Goal: Use online tool/utility: Utilize a website feature to perform a specific function

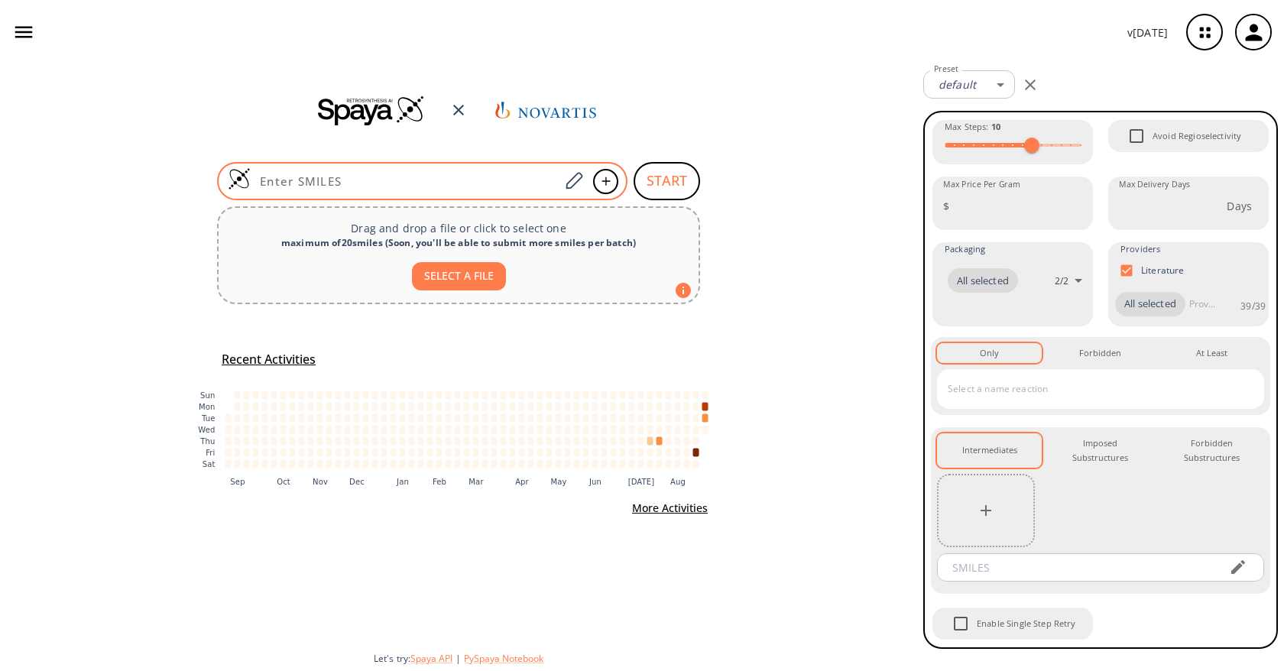
click at [490, 173] on input at bounding box center [405, 180] width 309 height 15
click at [572, 173] on icon at bounding box center [573, 181] width 21 height 20
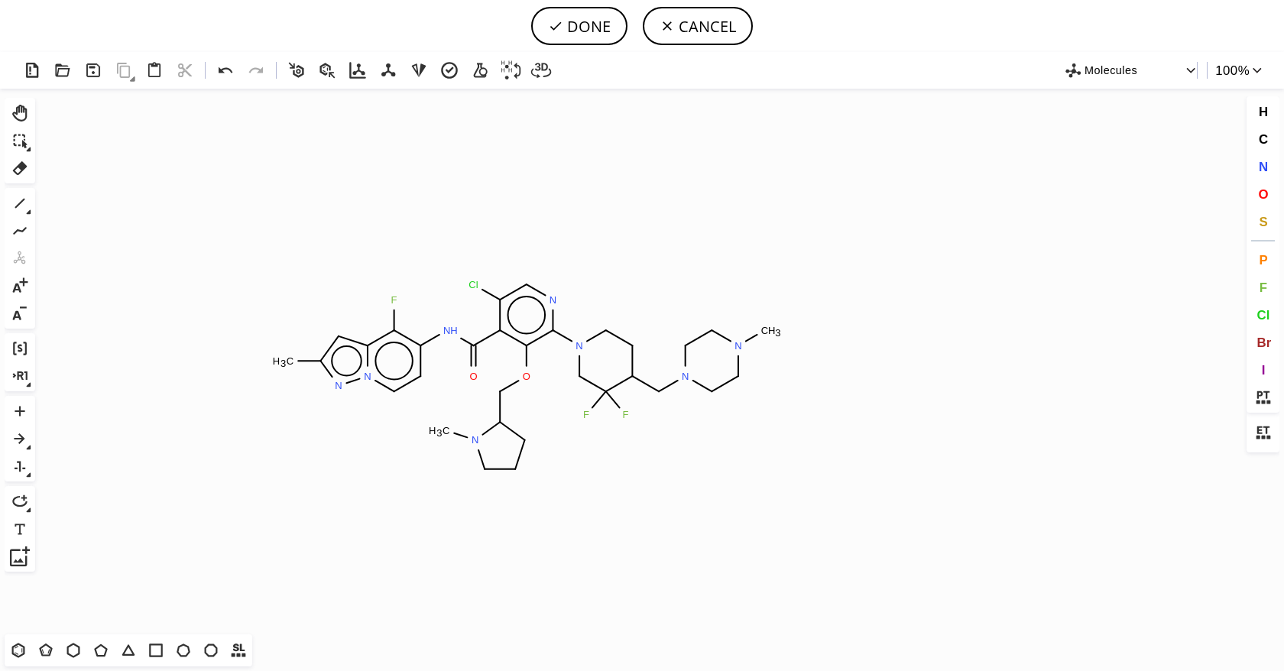
click at [527, 377] on tspan "O" at bounding box center [527, 376] width 8 height 11
click at [588, 24] on button "DONE" at bounding box center [579, 26] width 96 height 38
type input "Cc1n[n]2c(c(c(cc2)NC(c2c(OCC3N(C)CCC3)c(N3CC(F)(F)C(CN4CCN(C)CC4)CC3)ncc2Cl)=O)…"
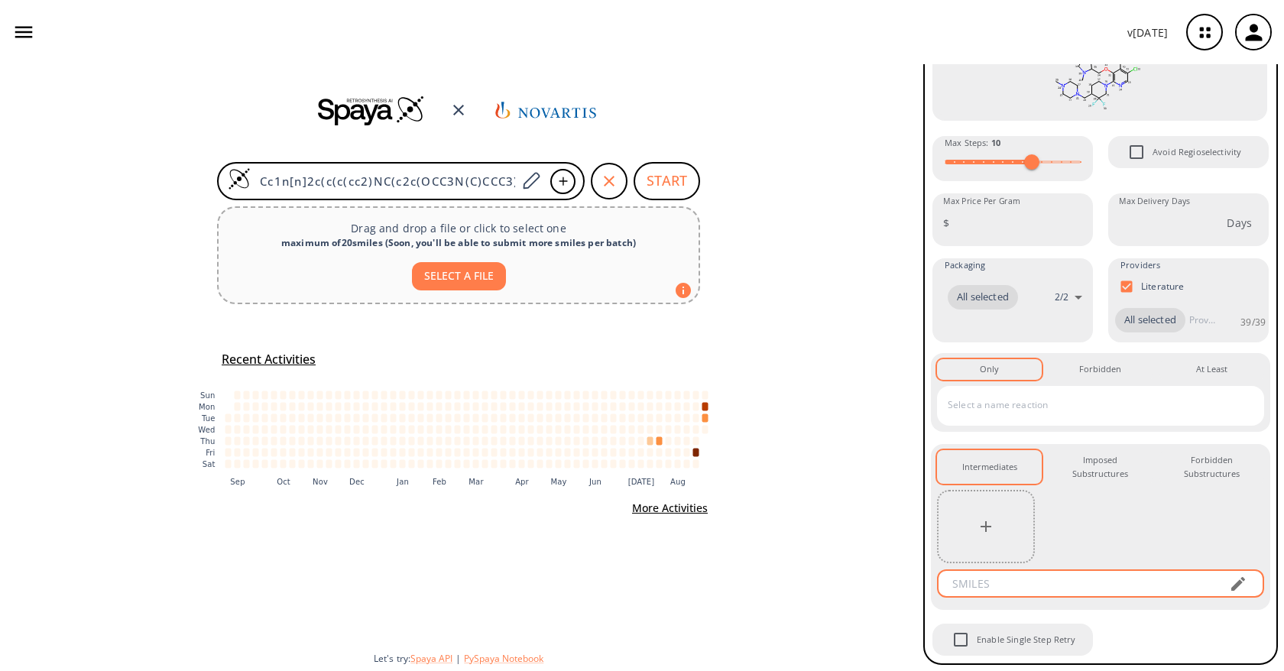
scroll to position [157, 0]
click at [983, 538] on button "button" at bounding box center [985, 526] width 31 height 31
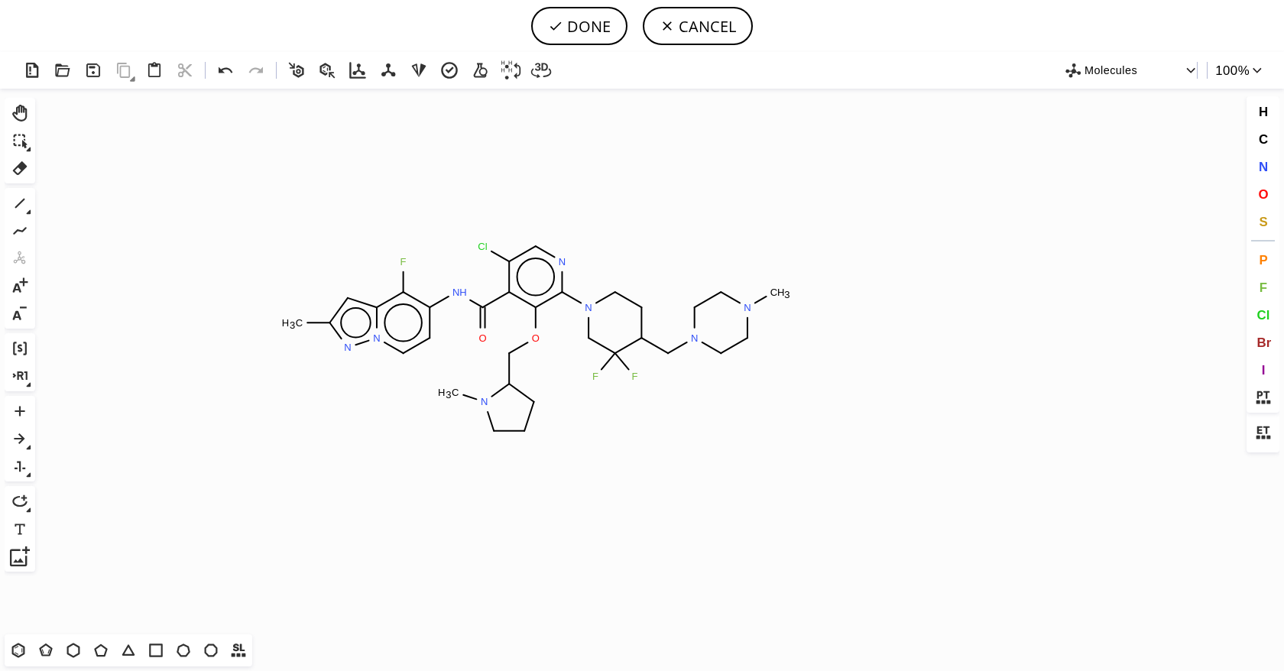
click at [536, 338] on tspan "O" at bounding box center [536, 337] width 8 height 11
click at [22, 167] on icon at bounding box center [20, 168] width 15 height 14
drag, startPoint x: 548, startPoint y: 339, endPoint x: 497, endPoint y: 454, distance: 125.5
click at [497, 454] on icon "Created with Raphaël 2.3.0 C H 3 F N H O Cl N N N N C H 3 F F O N C H 3 N N" at bounding box center [641, 362] width 1201 height 546
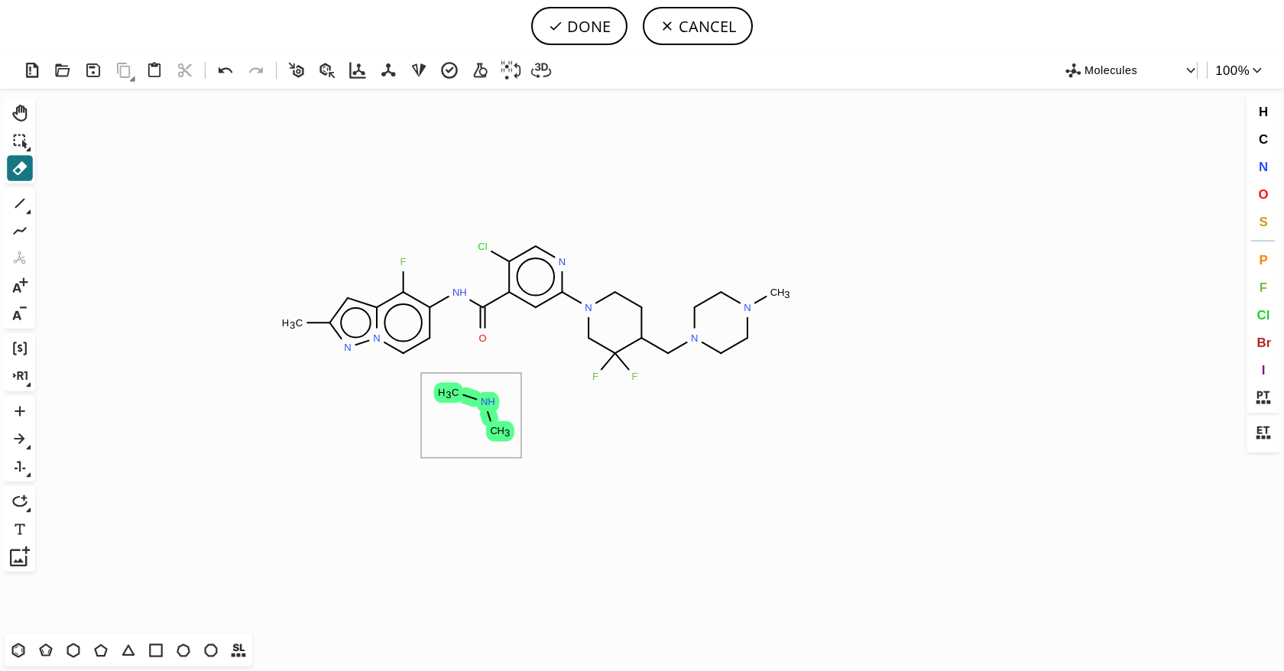
drag, startPoint x: 427, startPoint y: 377, endPoint x: 539, endPoint y: 473, distance: 147.9
click at [536, 471] on icon "Created with Raphaël 2.3.0 C H 3 F N H O Cl N N N N C H 3 F F C H 3 N H C H 3 N…" at bounding box center [641, 362] width 1201 height 546
click at [1263, 286] on span "F" at bounding box center [1262, 287] width 8 height 15
drag, startPoint x: 536, startPoint y: 311, endPoint x: 536, endPoint y: 332, distance: 21.4
click at [536, 339] on icon "Created with Raphaël 2.3.0 C H 3 F N H O Cl N N N N C H 3 F F N N F F" at bounding box center [641, 362] width 1201 height 546
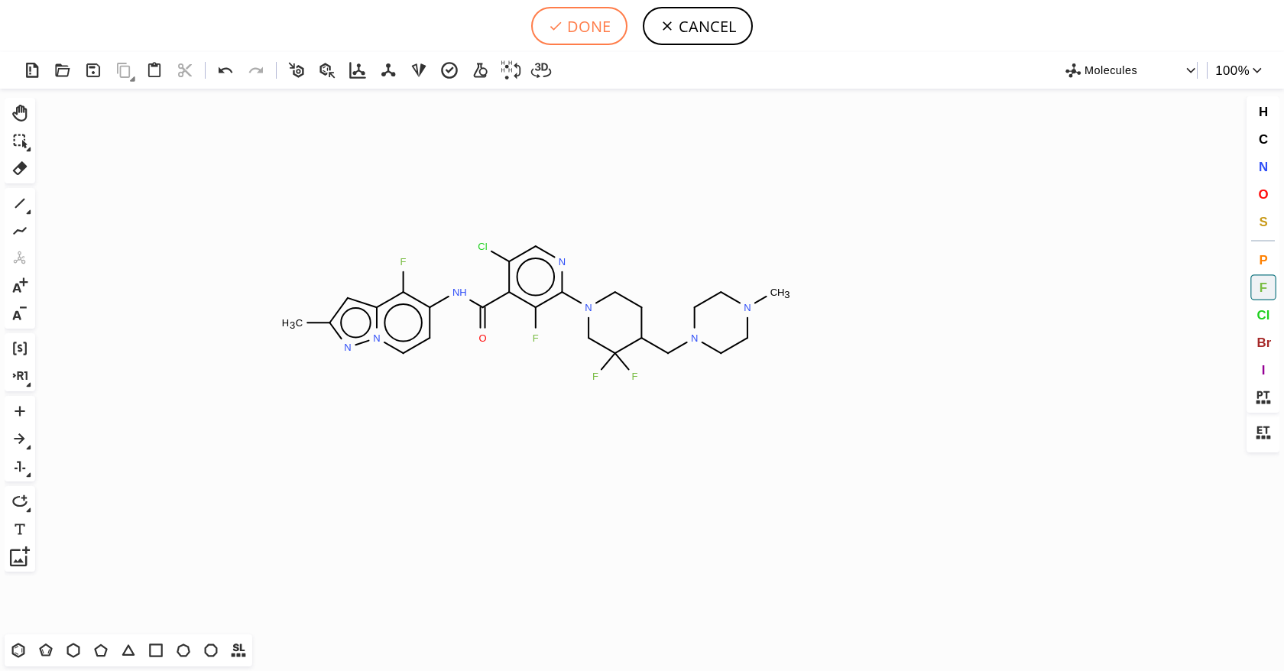
click at [579, 21] on button "DONE" at bounding box center [579, 26] width 96 height 38
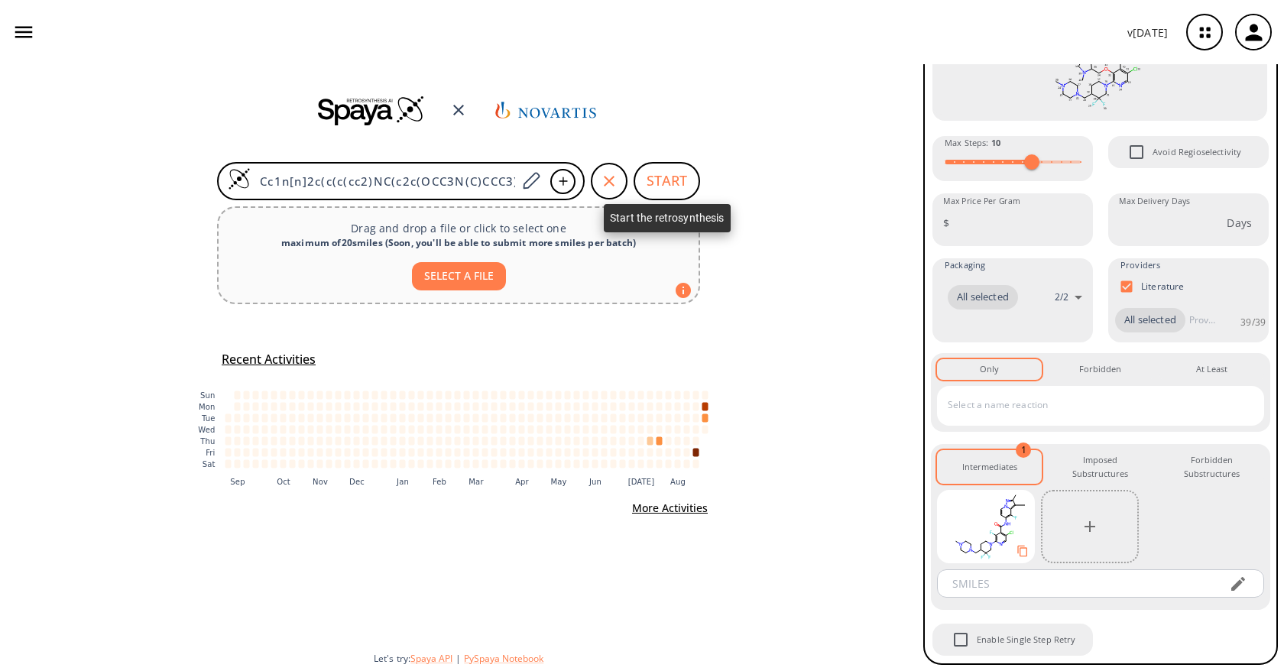
click at [676, 186] on button "START" at bounding box center [666, 181] width 66 height 38
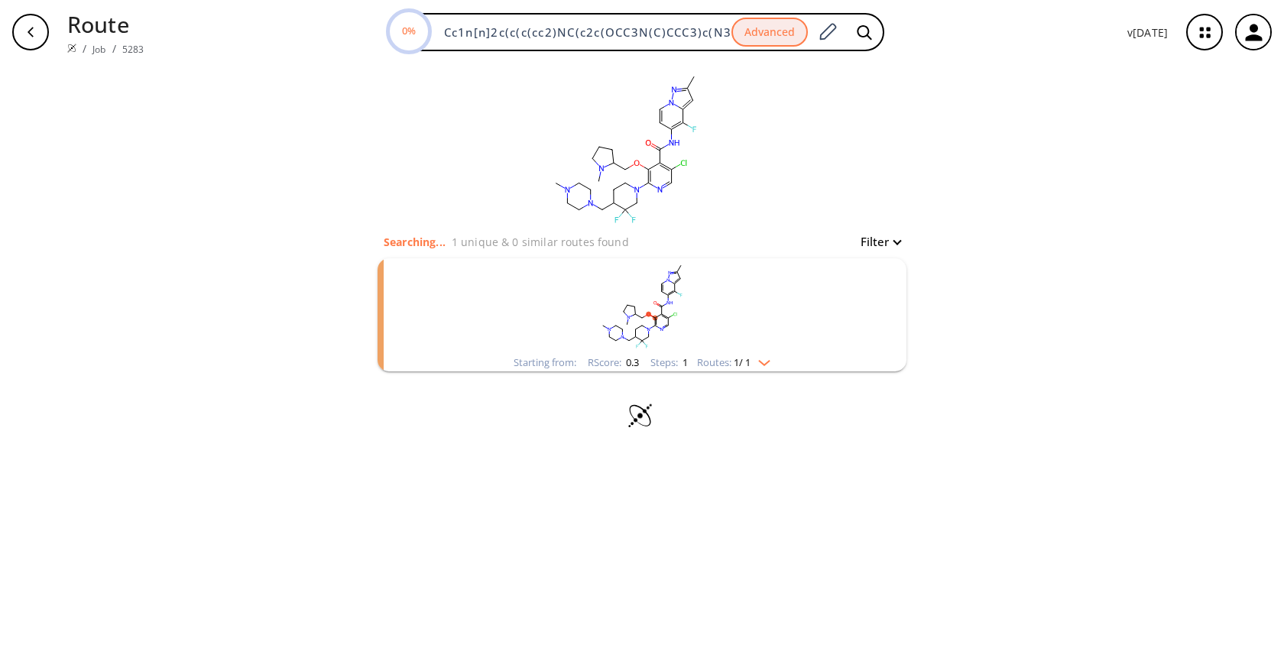
click at [711, 313] on rect "clusters" at bounding box center [641, 306] width 397 height 96
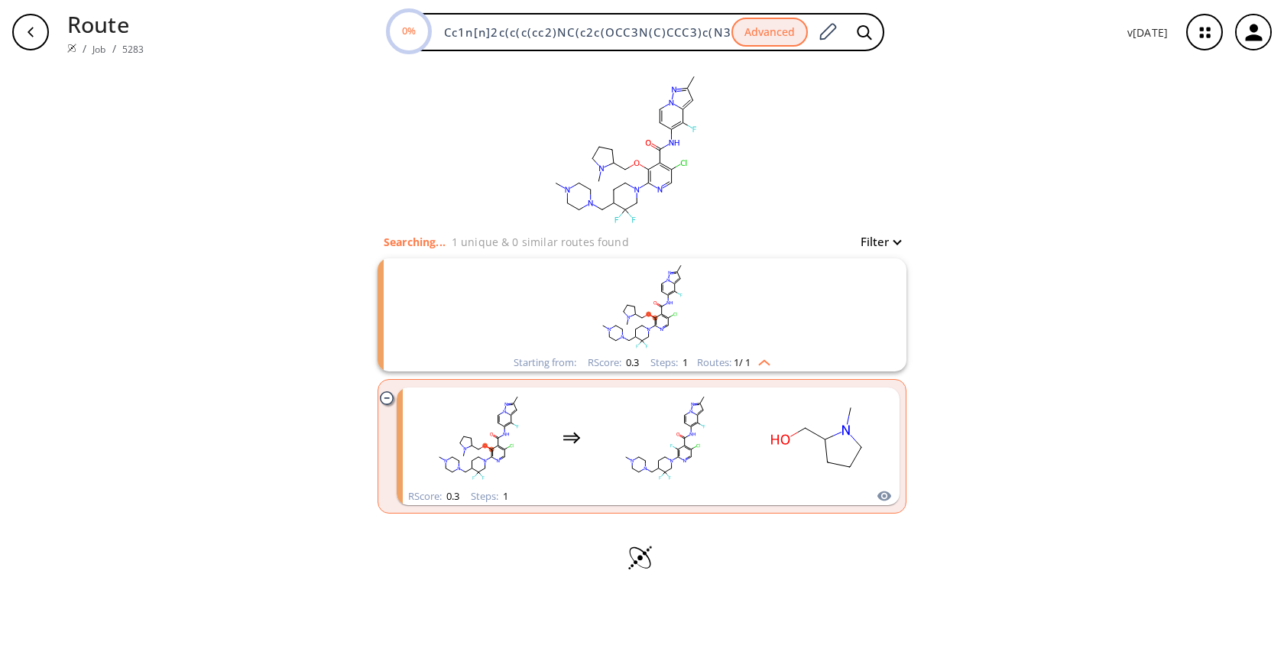
click at [1014, 395] on div "clear Searching... 1 unique & 0 similar routes found Filter Starting from: RSco…" at bounding box center [642, 367] width 1284 height 607
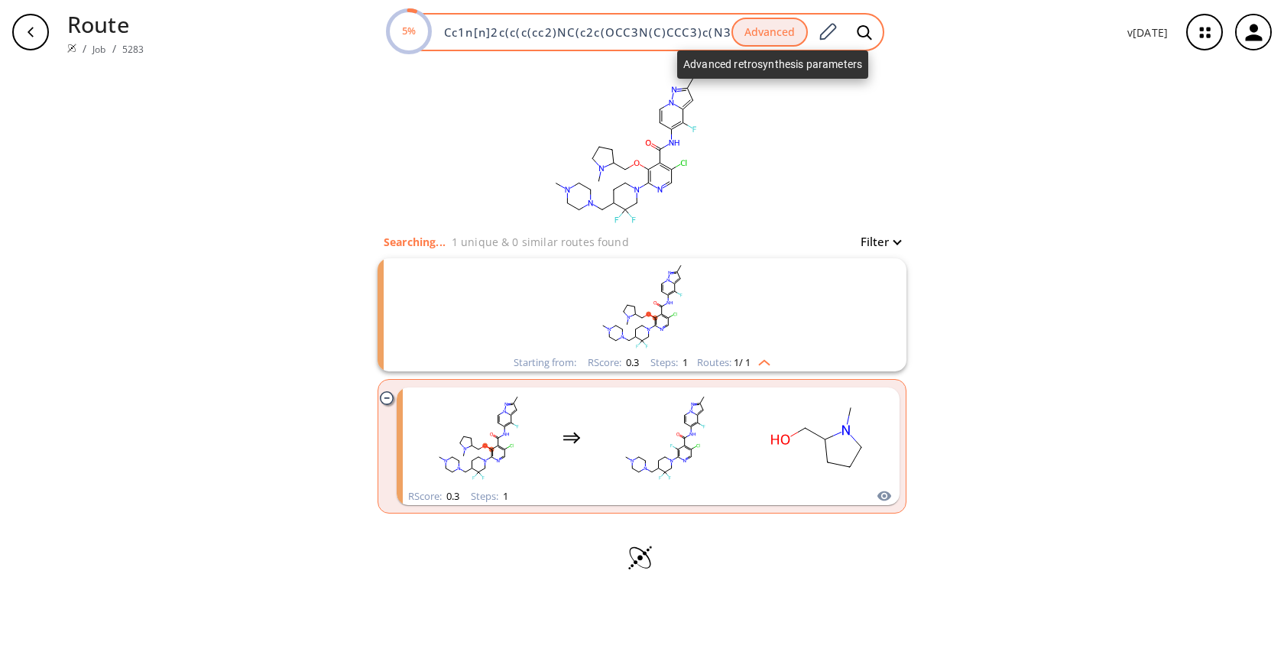
click at [777, 25] on button "Advanced" at bounding box center [769, 33] width 76 height 30
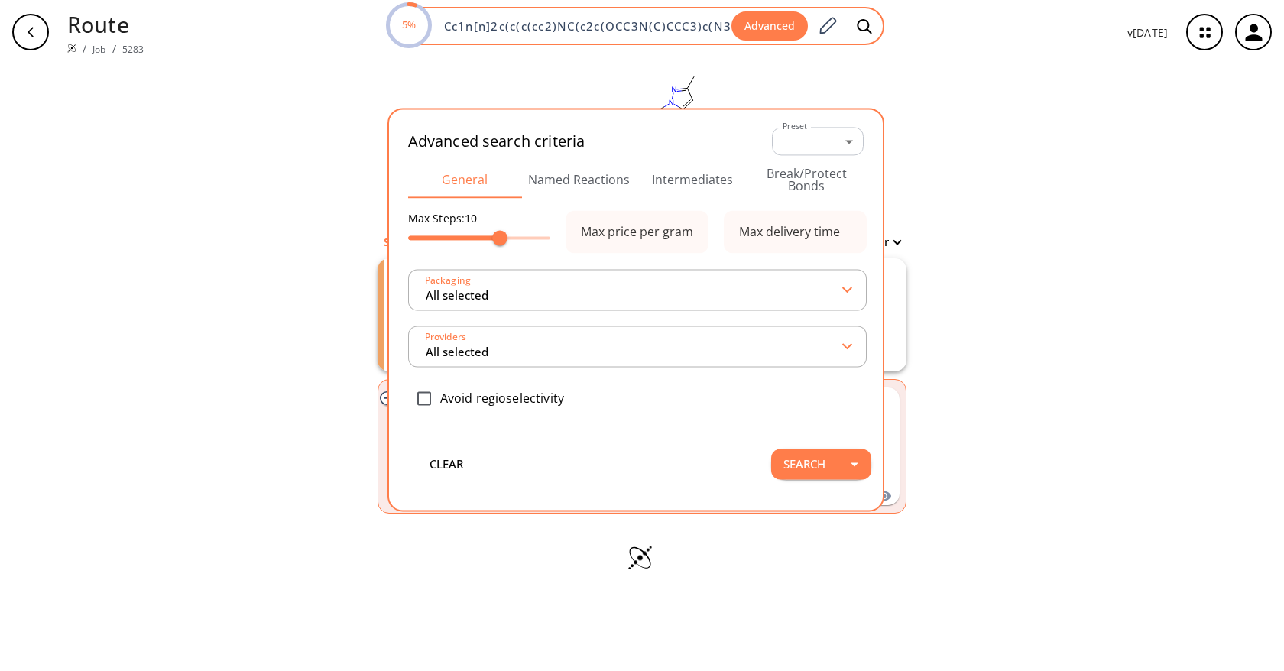
type input "All selected"
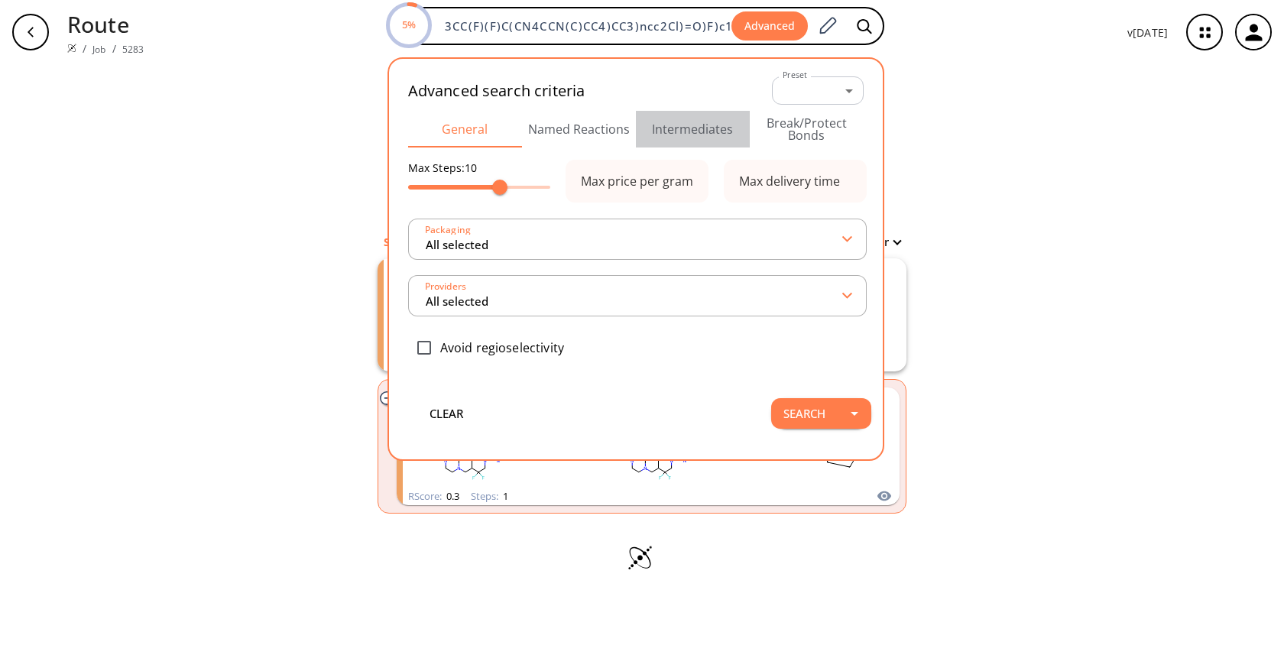
scroll to position [0, 0]
click at [704, 131] on button "Intermediates" at bounding box center [693, 129] width 114 height 37
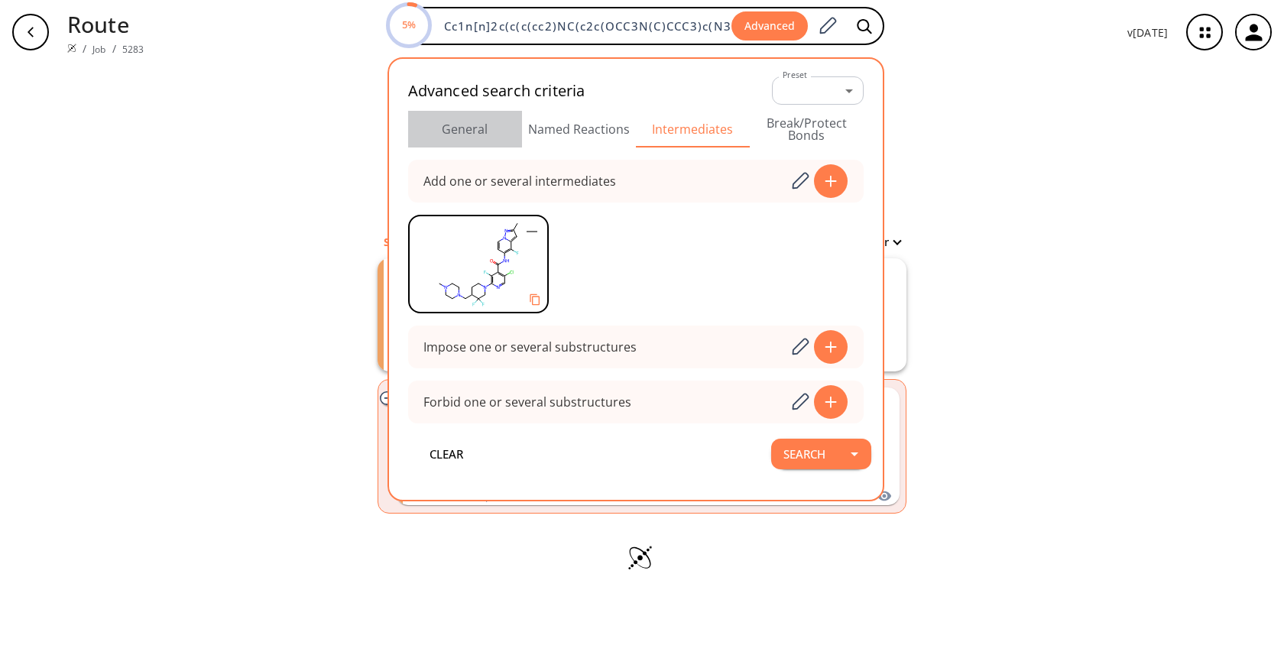
click at [467, 124] on button "General" at bounding box center [465, 129] width 114 height 37
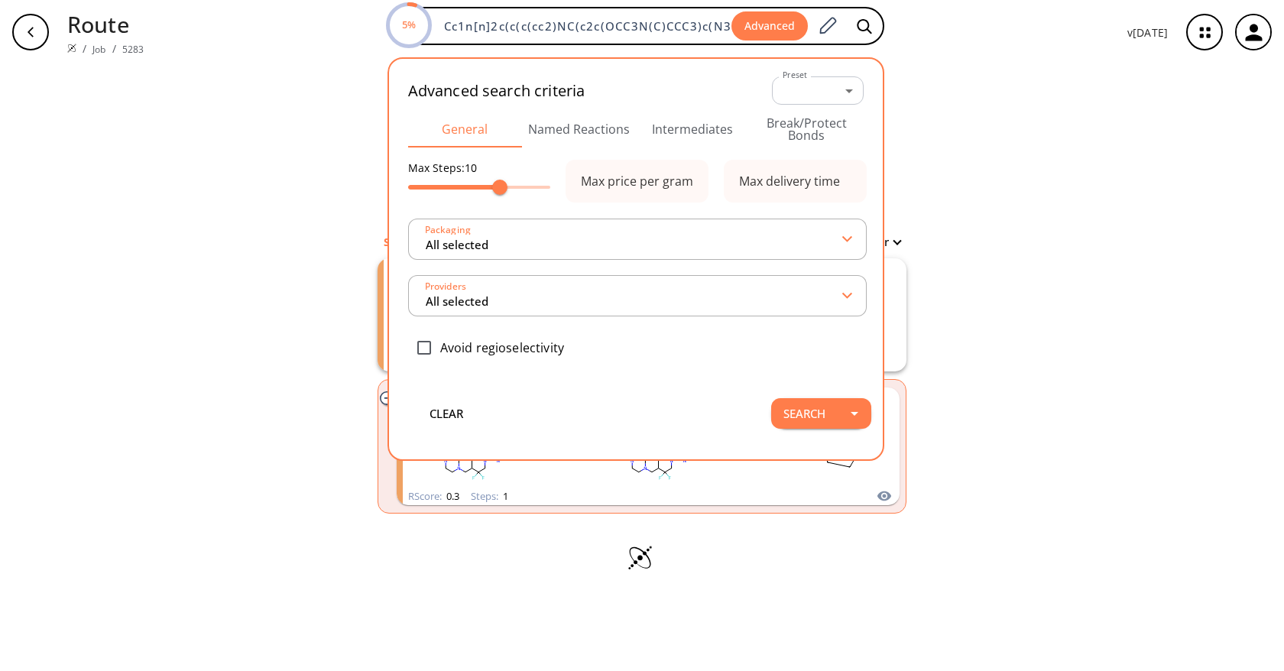
click at [1018, 245] on div "clear Searching... 1 unique & 0 similar routes found Filter Starting from: RSco…" at bounding box center [642, 367] width 1284 height 607
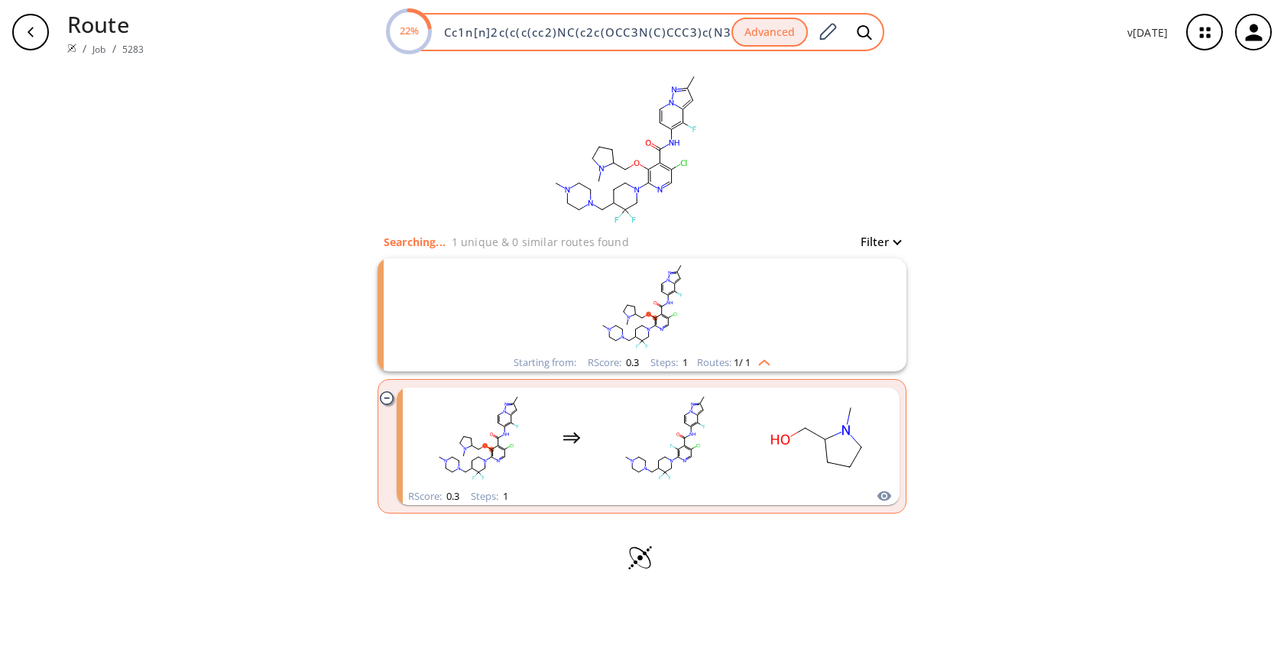
click at [635, 40] on div "22% Cc1n[n]2c(c(c(cc2)NC(c2c(OCC3N(C)CCC3)c(N3CC(F)(F)C(CN4CCN(C)CC4)CC3)ncc2Cl…" at bounding box center [635, 32] width 497 height 38
click at [635, 37] on input "Cc1n[n]2c(c(c(cc2)NC(c2c(OCC3N(C)CCC3)c(N3CC(F)(F)C(CN4CCN(C)CC4)CC3)ncc2Cl)=O)…" at bounding box center [583, 31] width 296 height 15
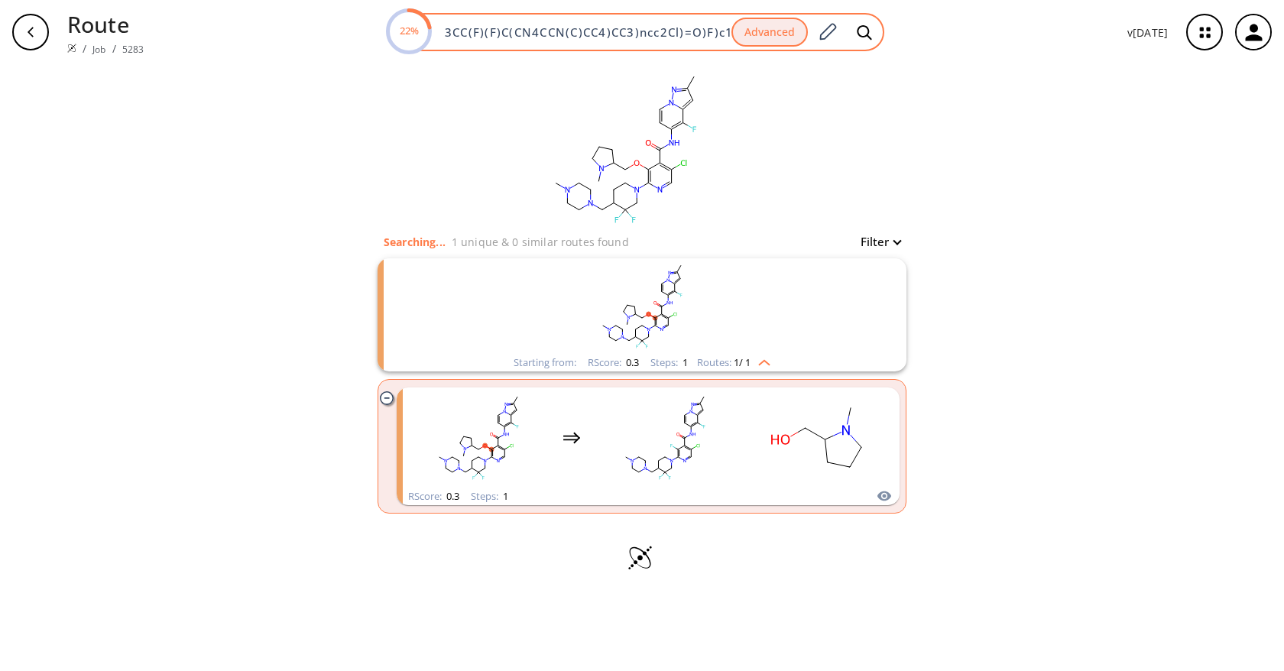
click at [635, 37] on input "Cc1n[n]2c(c(c(cc2)NC(c2c(OCC3N(C)CCC3)c(N3CC(F)(F)C(CN4CCN(C)CC4)CC3)ncc2Cl)=O)…" at bounding box center [583, 31] width 296 height 15
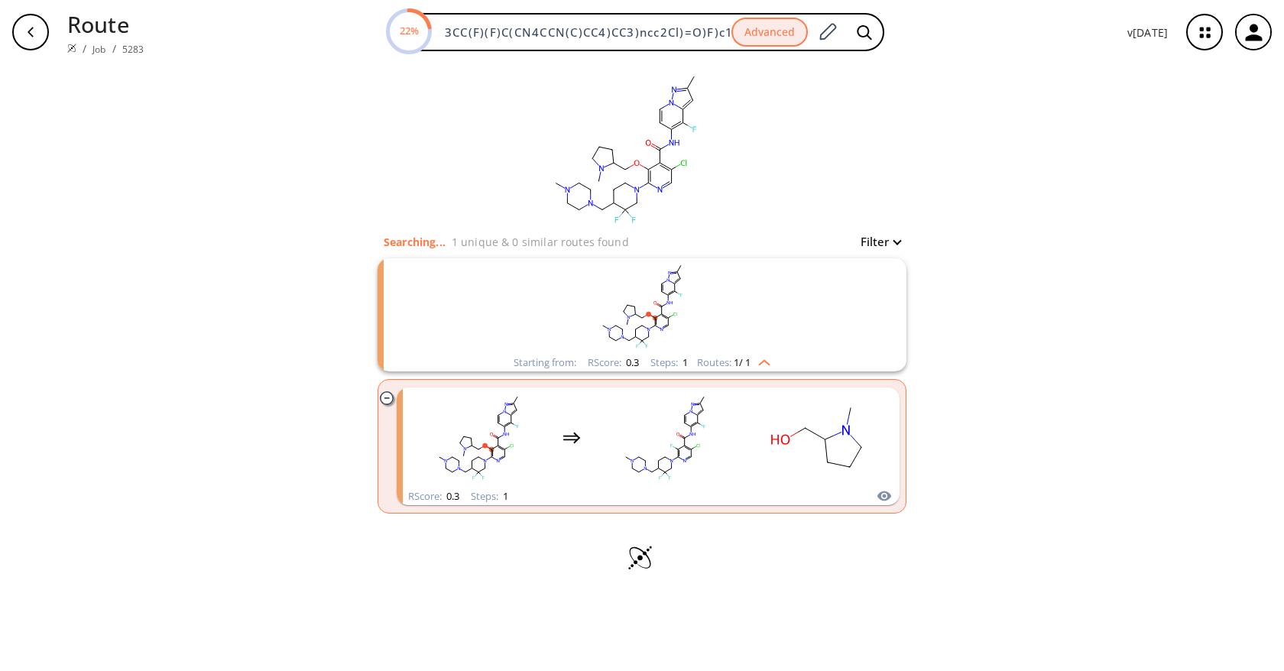
scroll to position [0, 0]
click at [1102, 326] on div "clear Searching... 1 unique & 0 similar routes found Filter Starting from: RSco…" at bounding box center [642, 367] width 1284 height 607
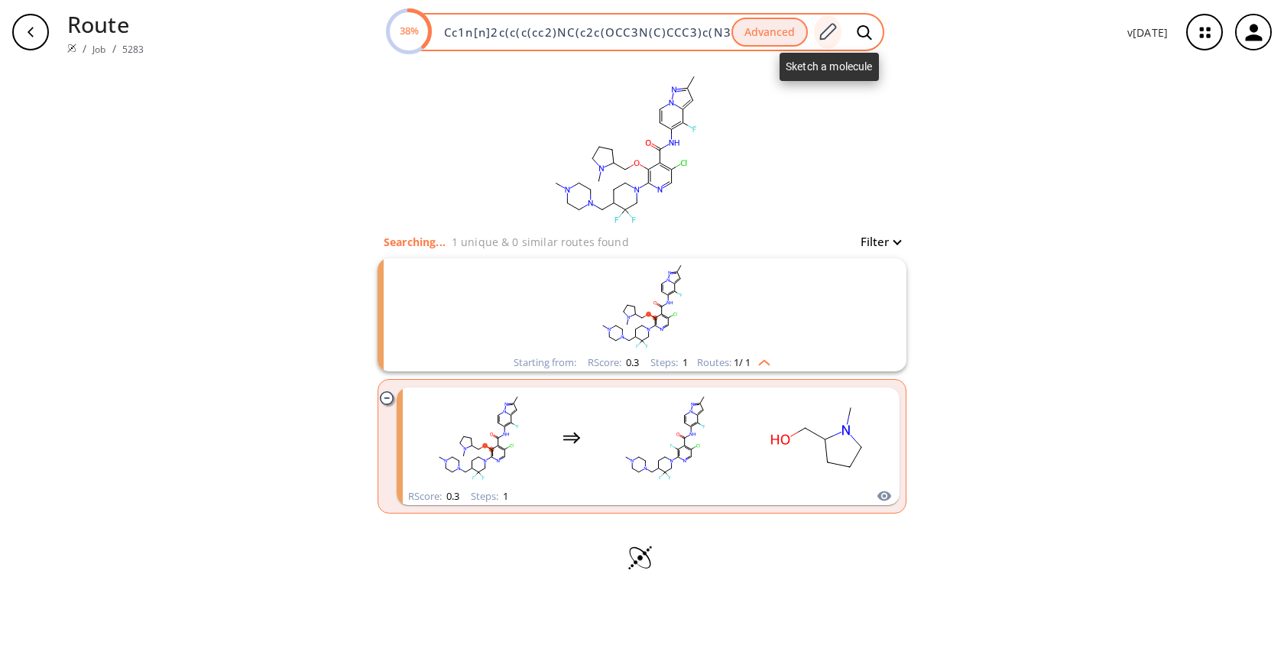
click at [835, 34] on icon at bounding box center [827, 32] width 21 height 20
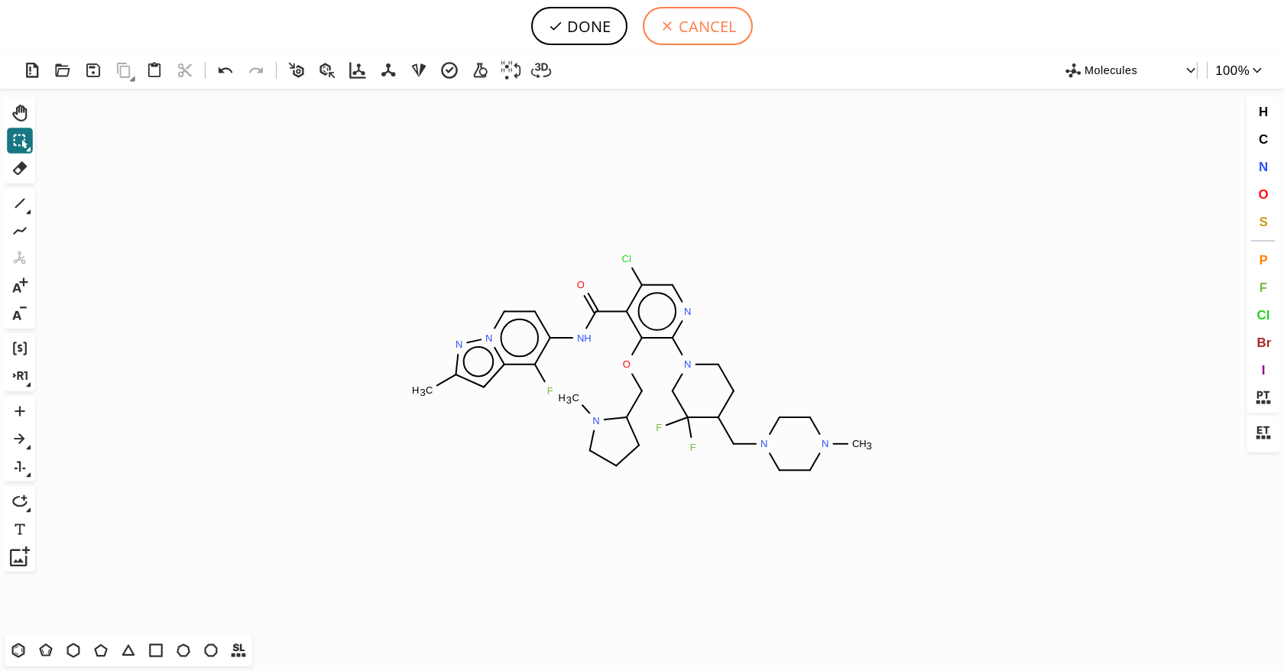
click at [725, 18] on button "CANCEL" at bounding box center [698, 26] width 110 height 38
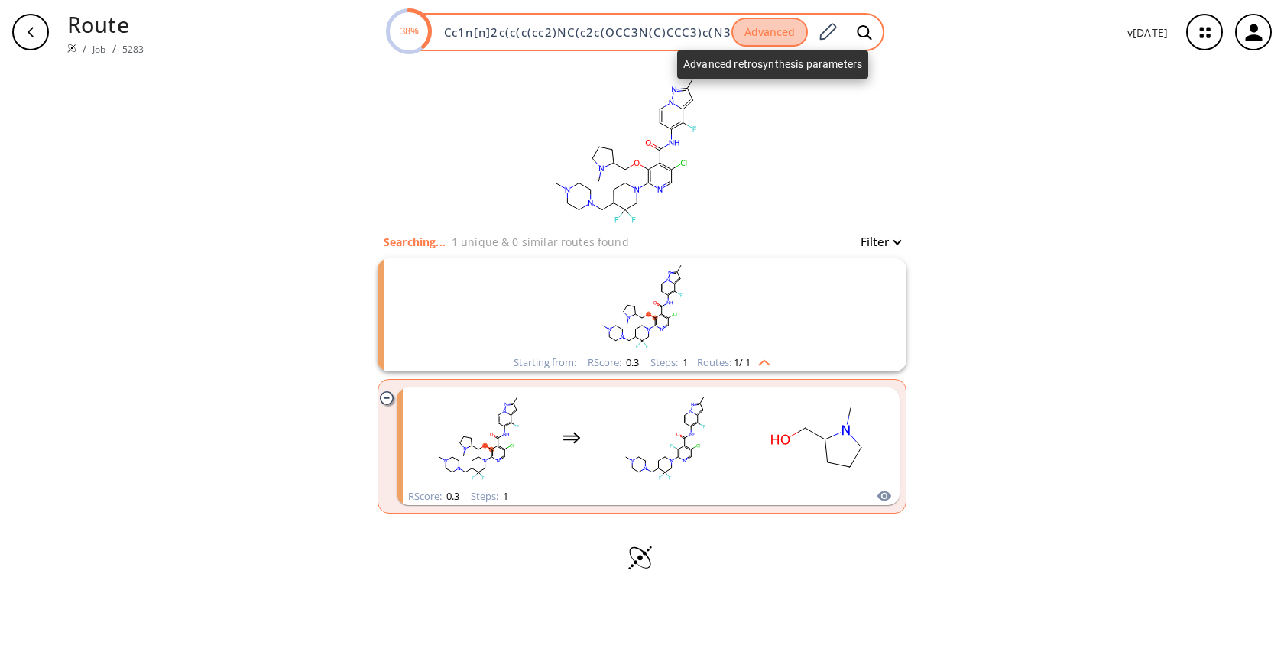
click at [792, 36] on button "Advanced" at bounding box center [769, 33] width 76 height 30
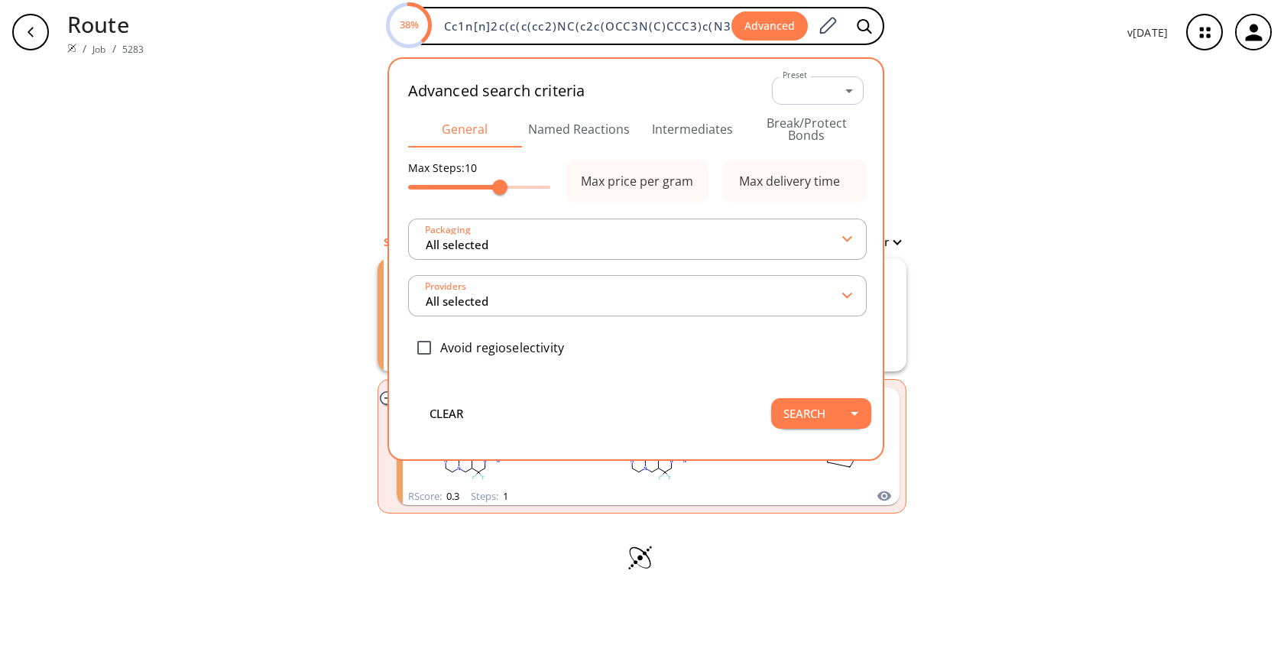
click at [727, 131] on button "Intermediates" at bounding box center [693, 129] width 114 height 37
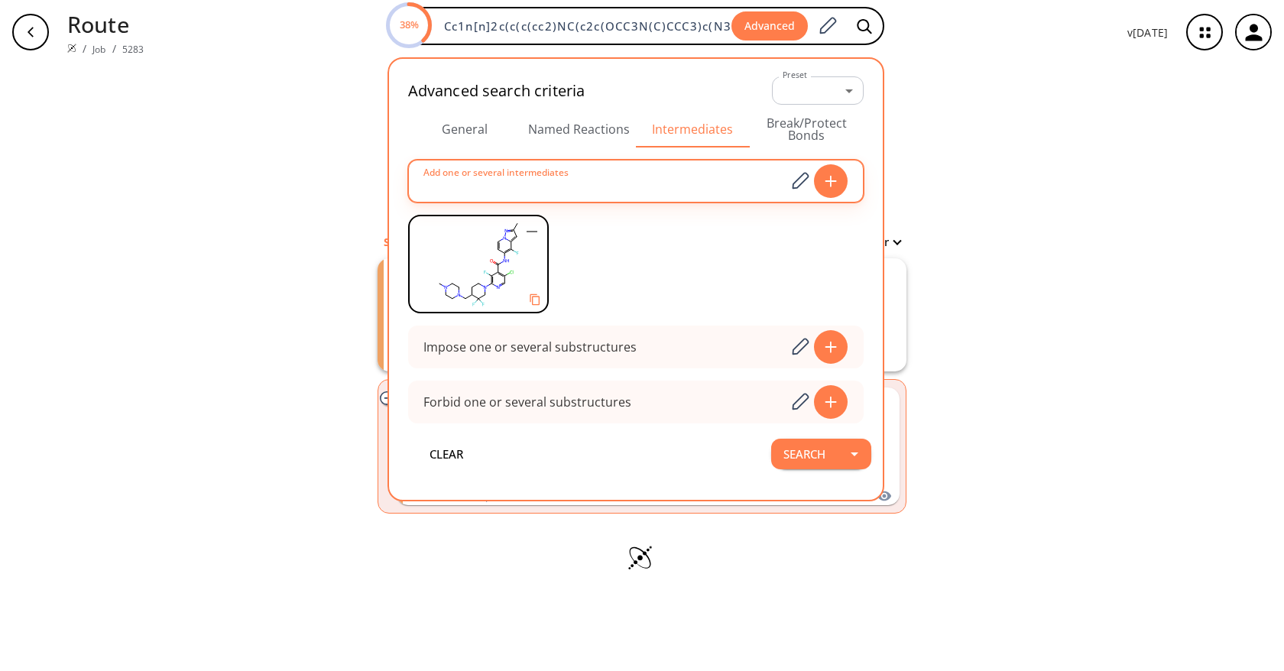
click at [713, 186] on input at bounding box center [605, 181] width 362 height 31
paste input "Cc1cc2c(F)c(NC(=O)c3c(Cl)cnc(N4CCC(CN5CCN(C)CC5)C(F)(F)C4)c3F)ccn2n1"
type input "Cc1cc2c(F)c(NC(=O)c3c(Cl)cnc(N4CCC(CN5CCN(C)CC5)C(F)(F)C4)c3F)ccn2n1"
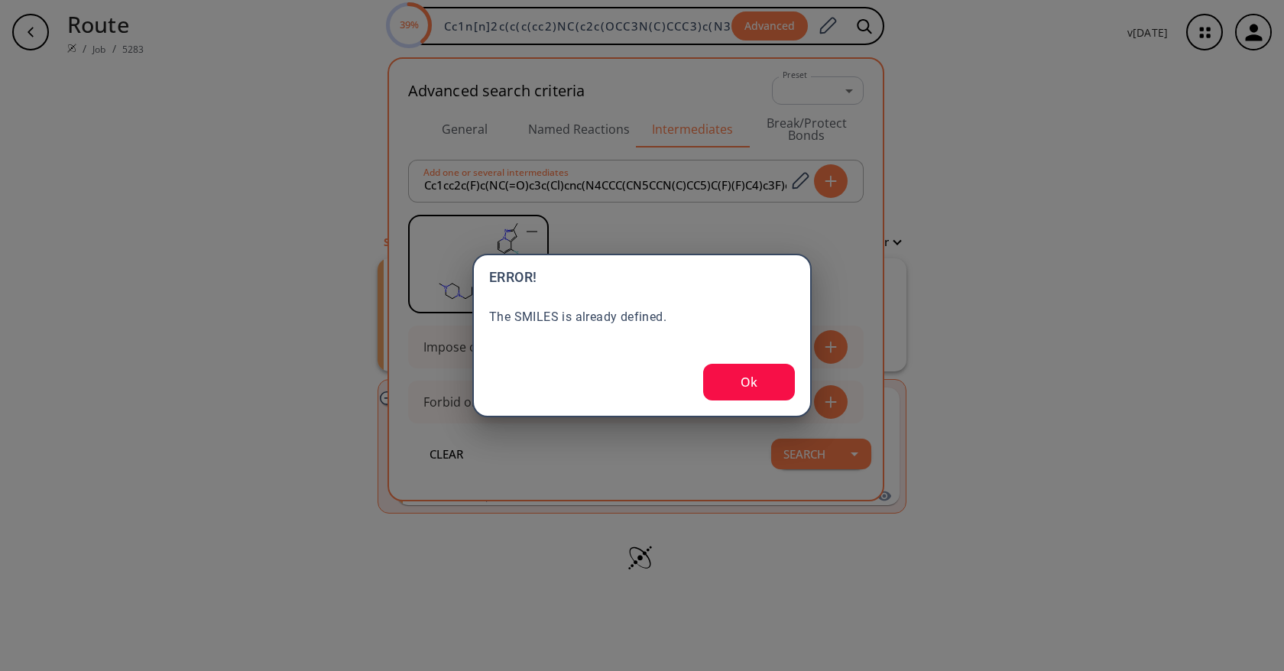
click at [759, 382] on button "Ok" at bounding box center [749, 382] width 92 height 37
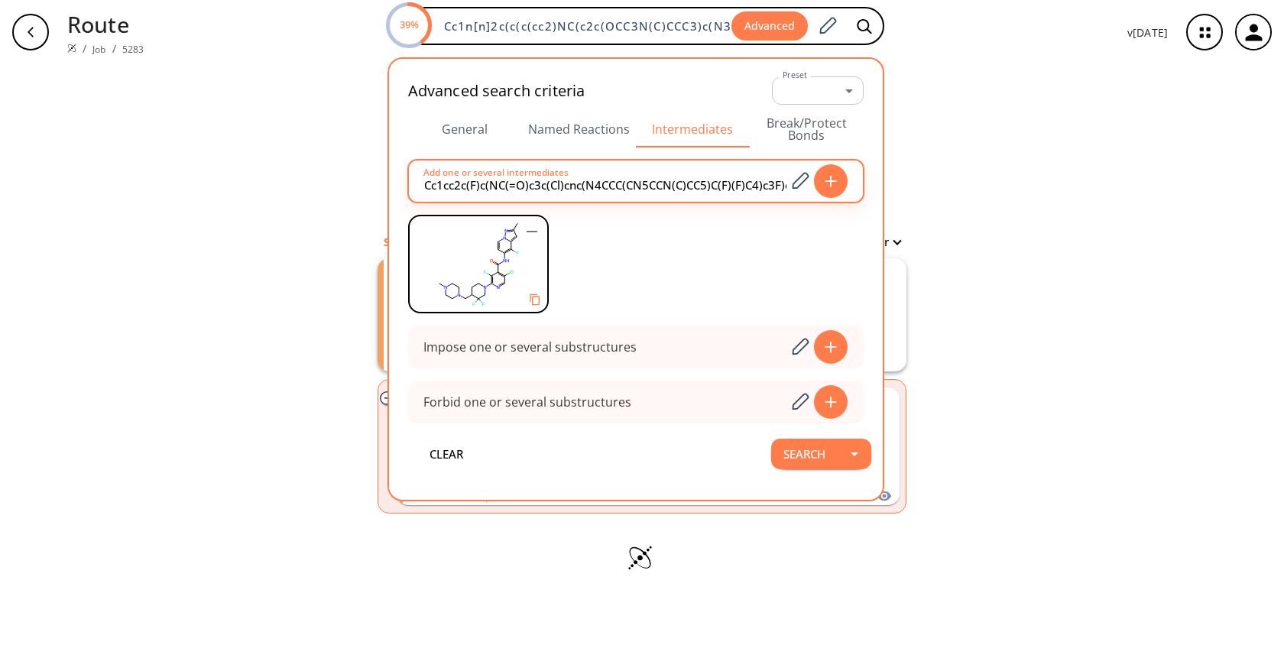
scroll to position [0, 34]
click at [1012, 377] on div "clear Searching... 1 unique & 0 similar routes found Filter Starting from: RSco…" at bounding box center [642, 367] width 1284 height 607
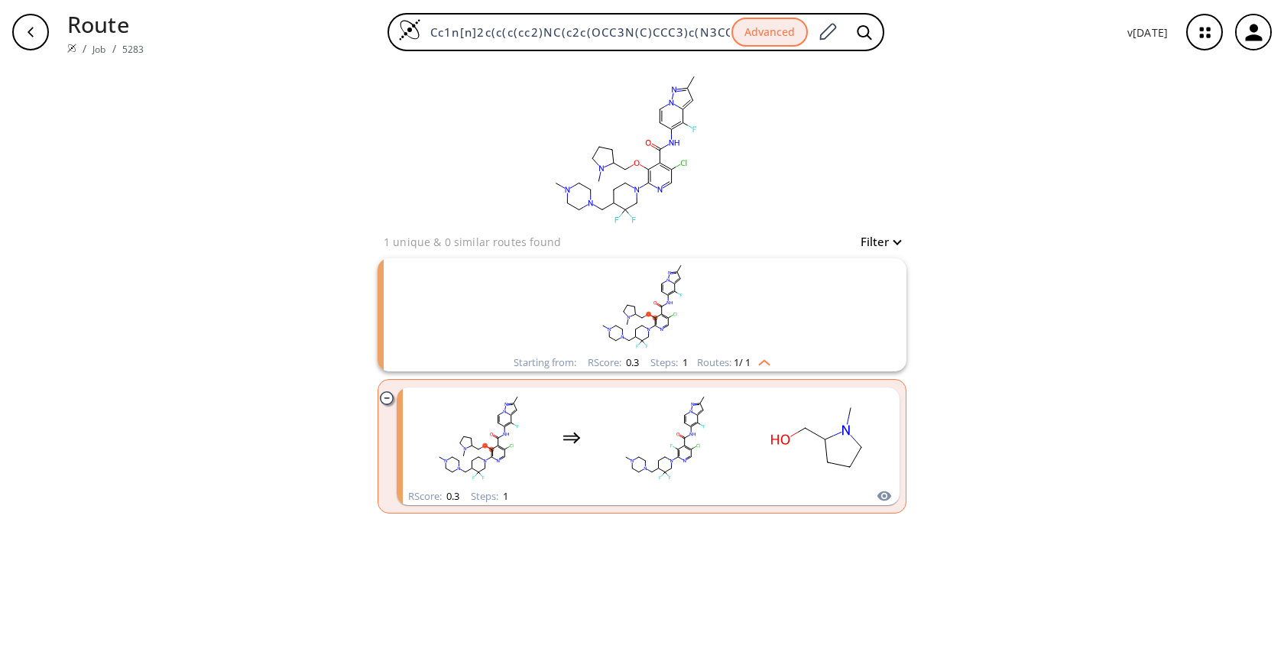
click at [197, 214] on div "clear 1 unique & 0 similar routes found Filter Starting from: RScore : 0.3 Step…" at bounding box center [642, 367] width 1284 height 607
click at [34, 31] on icon "button" at bounding box center [30, 32] width 12 height 12
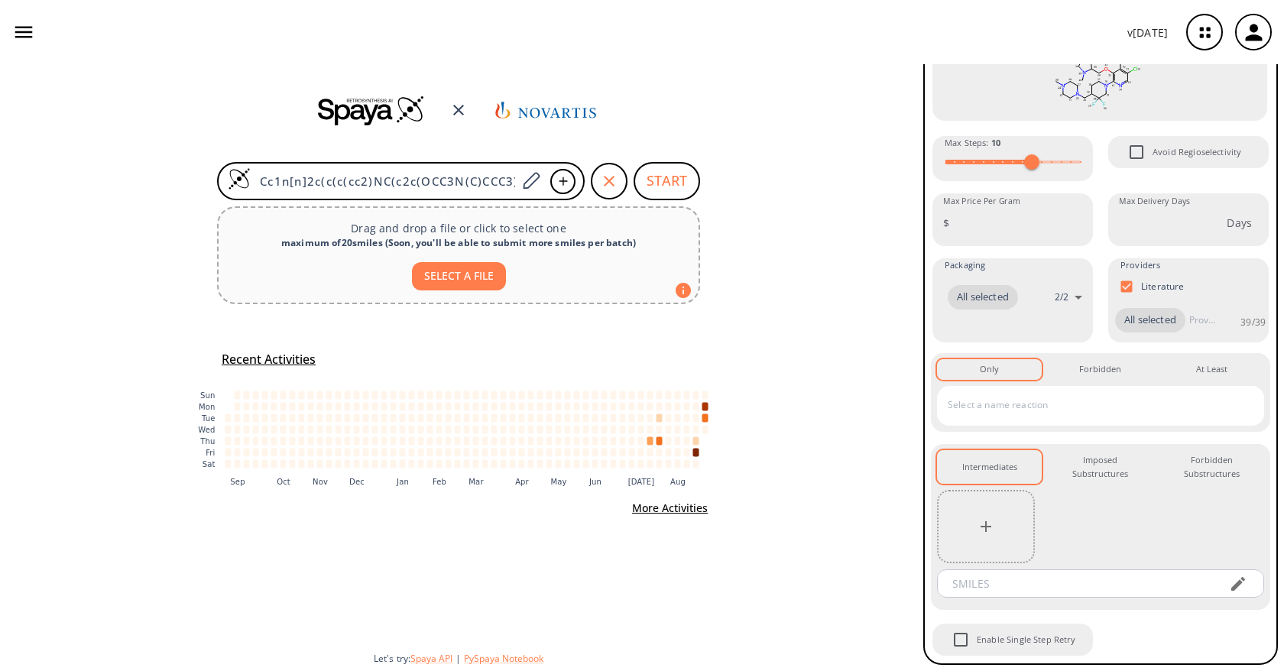
scroll to position [157, 0]
click at [991, 529] on icon "button" at bounding box center [985, 526] width 18 height 18
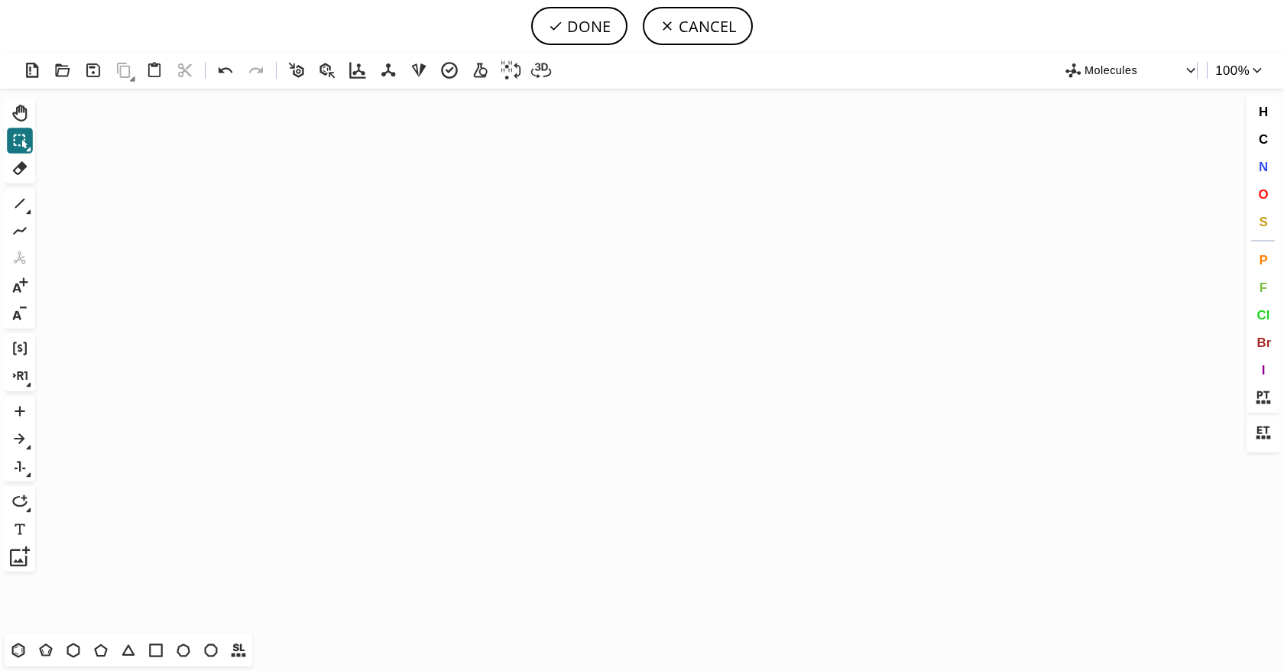
scroll to position [818, 4]
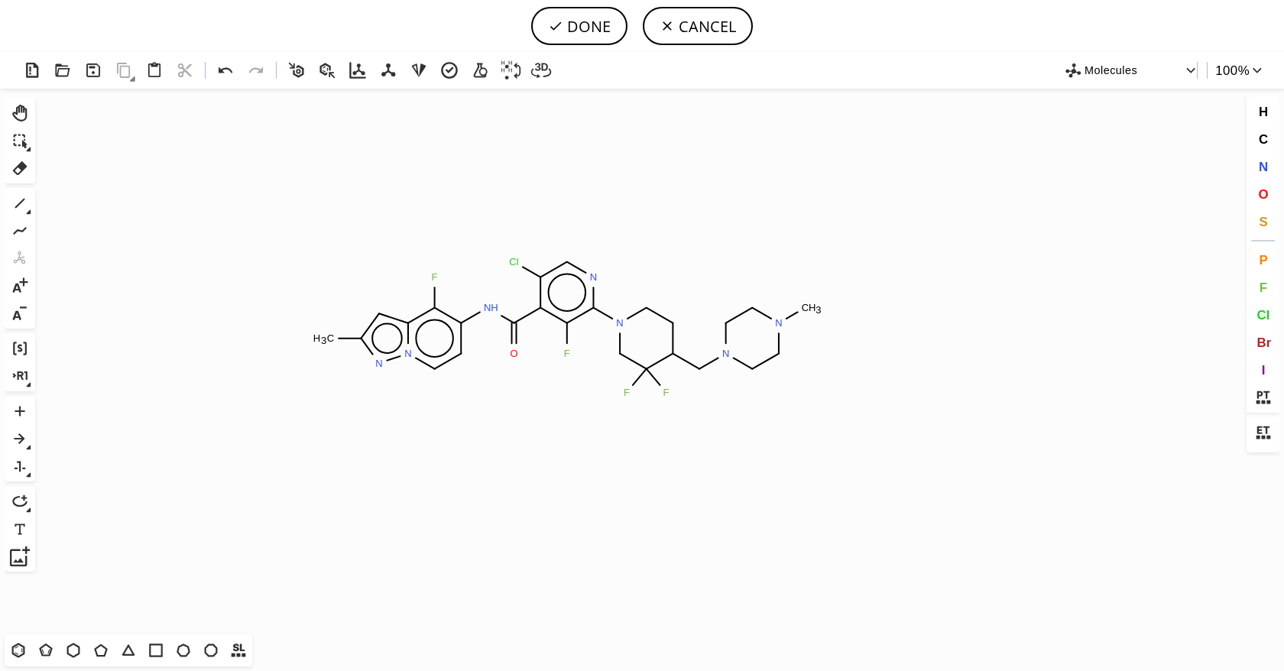
click at [568, 327] on icon "Created with Raphaël 2.3.0 C H 3 F N H O Cl N N N N C H 3 F F F N N" at bounding box center [641, 362] width 1201 height 546
click at [607, 15] on button "DONE" at bounding box center [579, 26] width 96 height 38
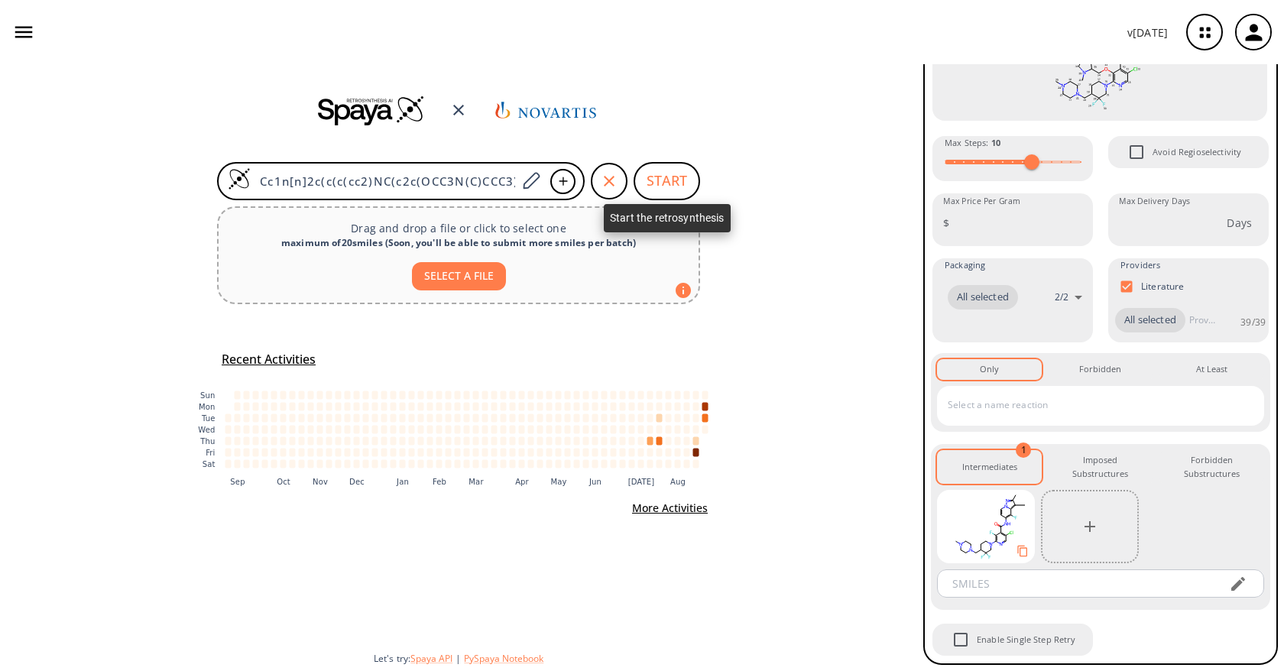
click at [674, 188] on button "START" at bounding box center [666, 181] width 66 height 38
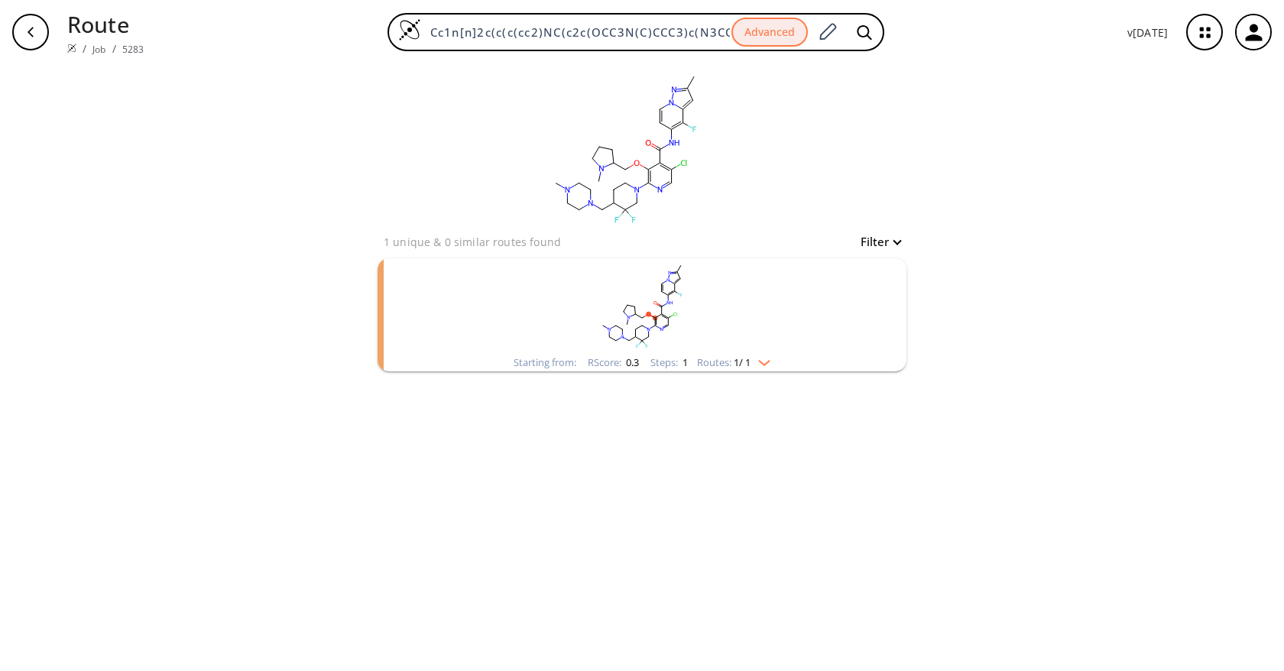
click at [30, 34] on icon "button" at bounding box center [30, 32] width 12 height 12
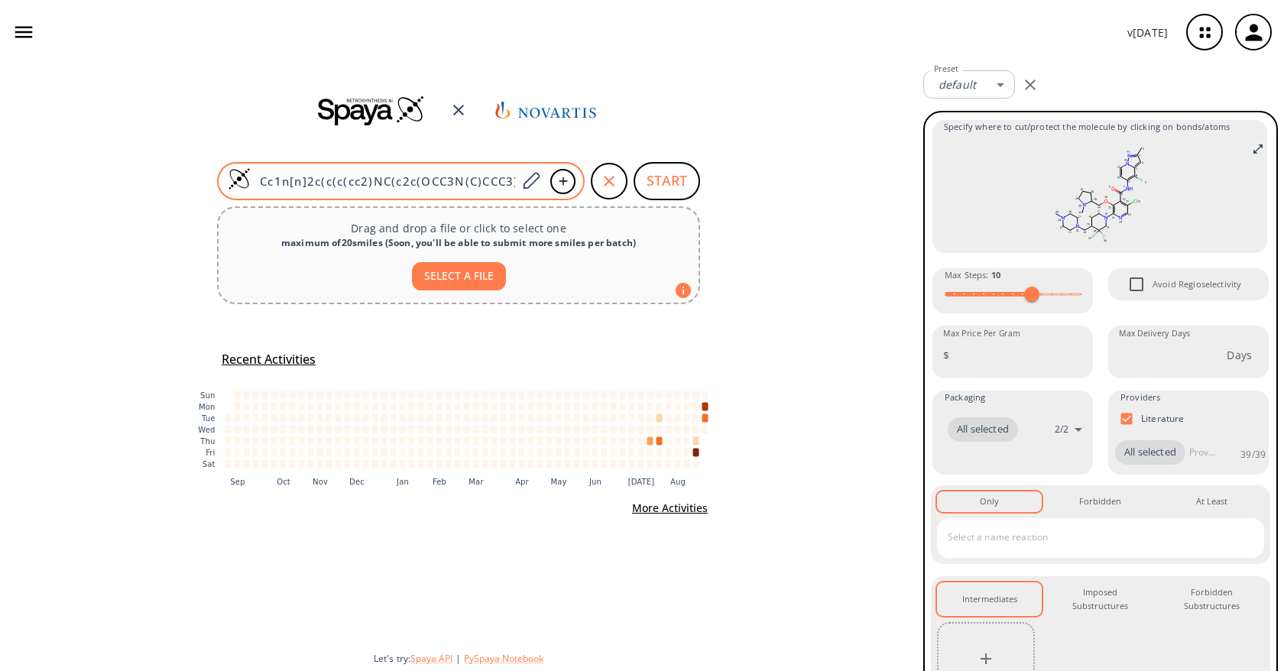
click at [462, 176] on input "Cc1n[n]2c(c(c(cc2)NC(c2c(OCC3N(C)CCC3)c(N3CC(F)(F)C(CN4CCN(C)CC4)CC3)ncc2Cl)=O)…" at bounding box center [384, 180] width 266 height 15
click at [463, 176] on input "Cc1n[n]2c(c(c(cc2)NC(c2c(OCC3N(C)CCC3)c(N3CC(F)(F)C(CN4CCN(C)CC4)CC3)ncc2Cl)=O)…" at bounding box center [384, 180] width 266 height 15
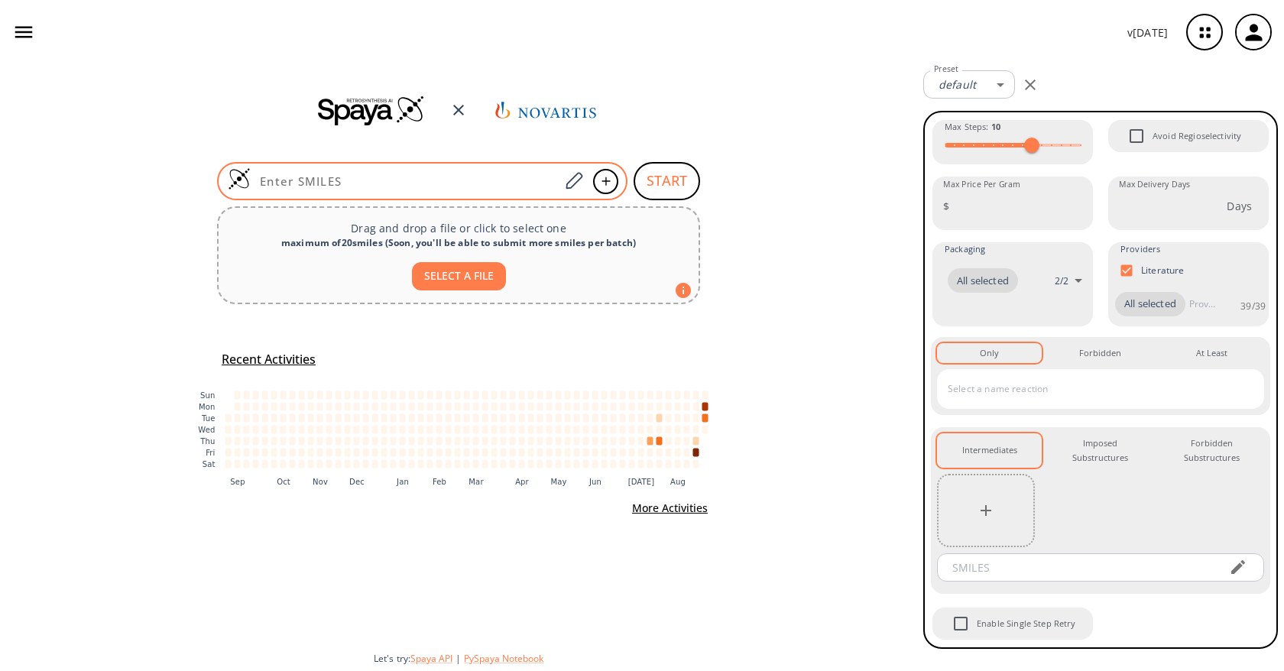
paste input "Cc1cc2c(F)c(NC(=O)c3c(Cl)cnc(N4CCC(CN5CCN(C)CC5)C(F)(F)C4)c3OCC#CC3CC3)ccn2n1"
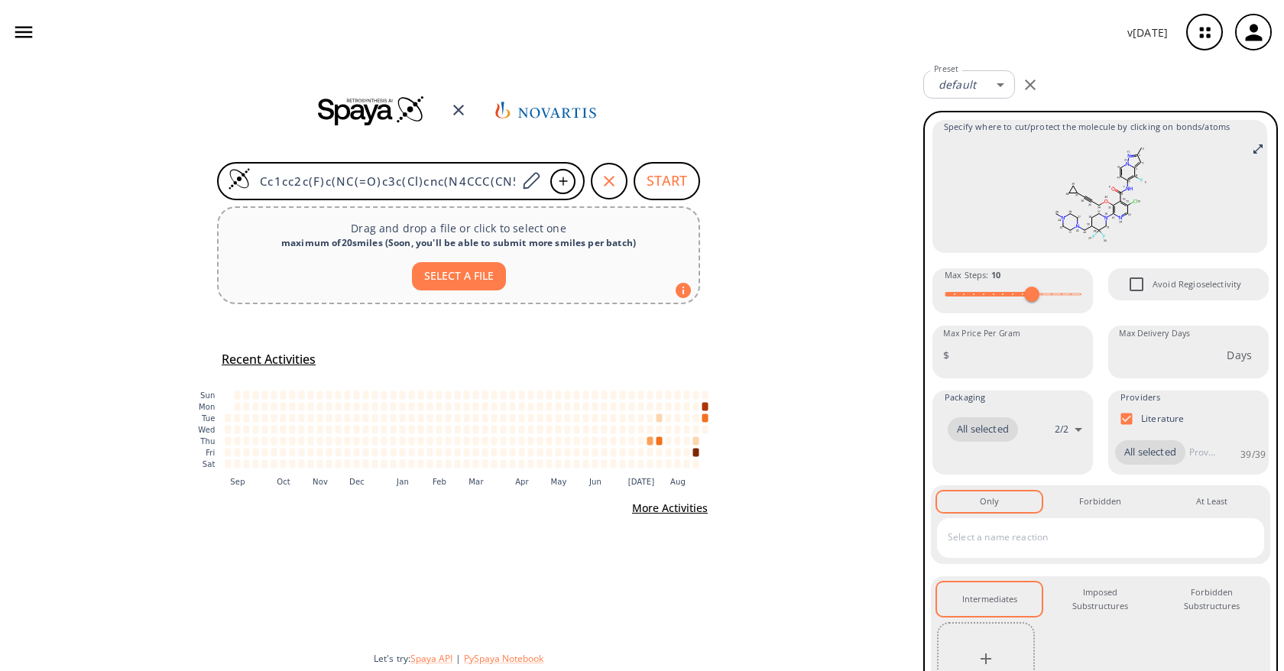
type input "Cc1cc2c(F)c(NC(=O)c3c(Cl)cnc(N4CCC(CN5CCN(C)CC5)C(F)(F)C4)c3OCC#CC3CC3)ccn2n1"
click at [984, 659] on div at bounding box center [986, 658] width 98 height 73
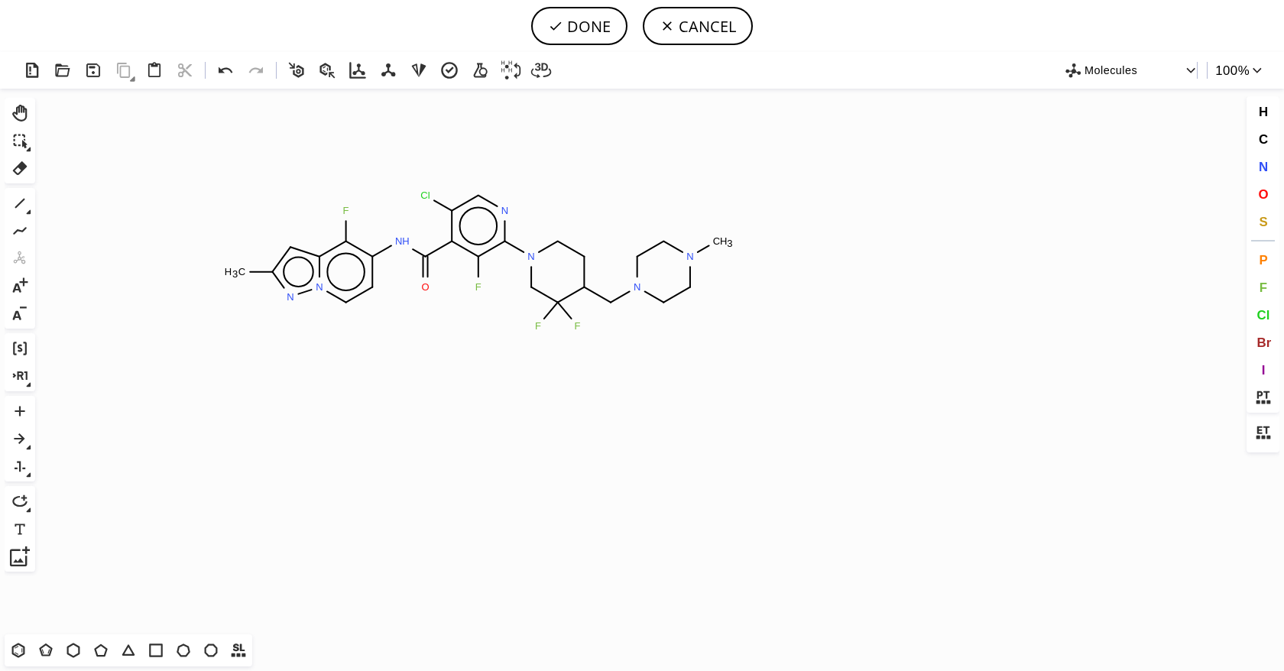
drag, startPoint x: 479, startPoint y: 261, endPoint x: 509, endPoint y: 212, distance: 57.3
click at [479, 261] on icon "Created with Raphaël 2.3.0 C H 3 F N H O Cl N N N N C H 3 F F F N N" at bounding box center [641, 362] width 1201 height 546
click at [586, 18] on button "DONE" at bounding box center [579, 26] width 96 height 38
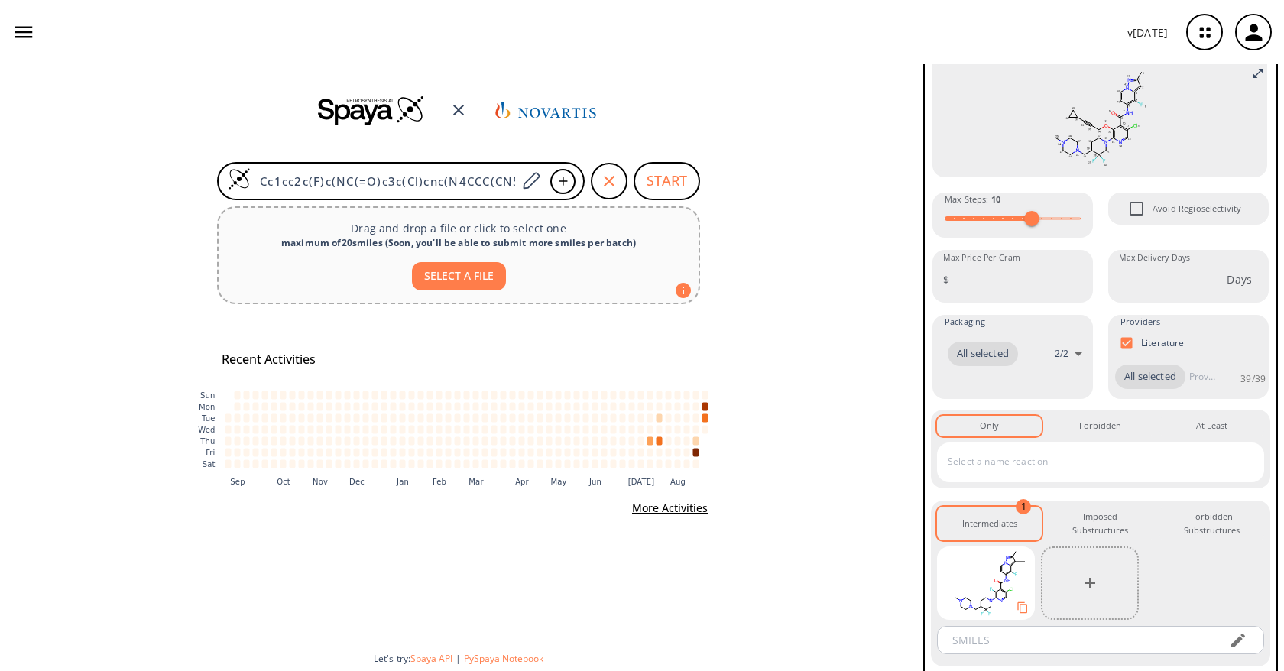
scroll to position [157, 0]
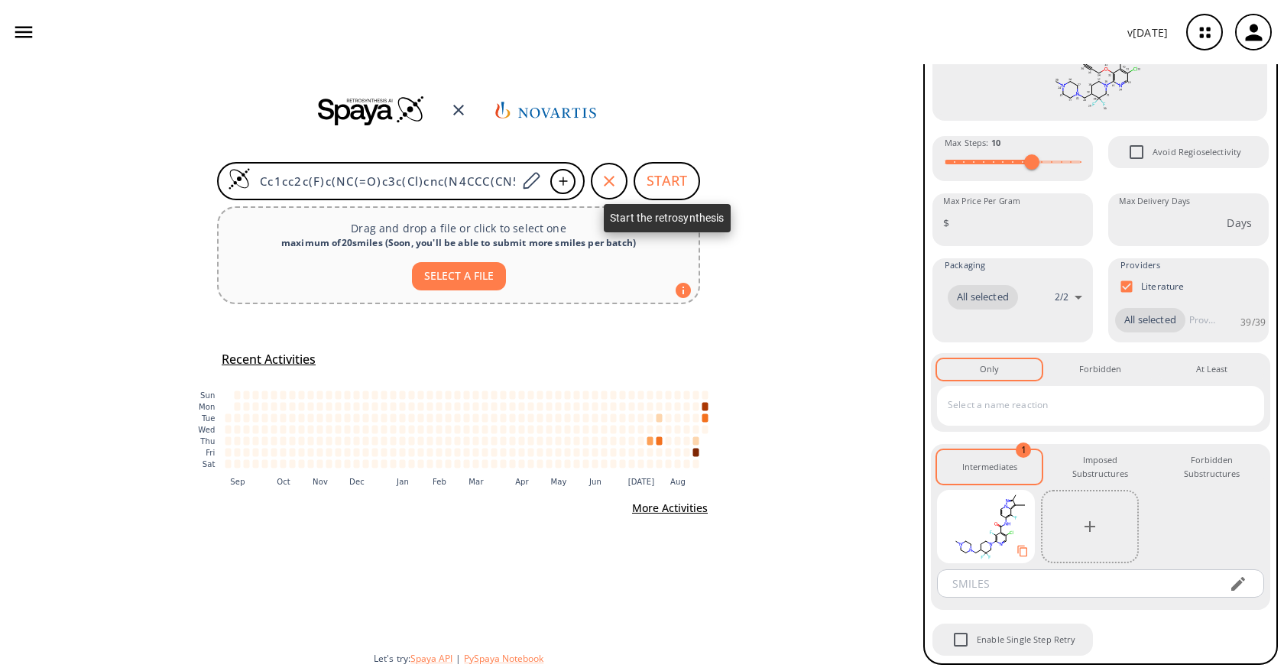
click at [664, 183] on button "START" at bounding box center [666, 181] width 66 height 38
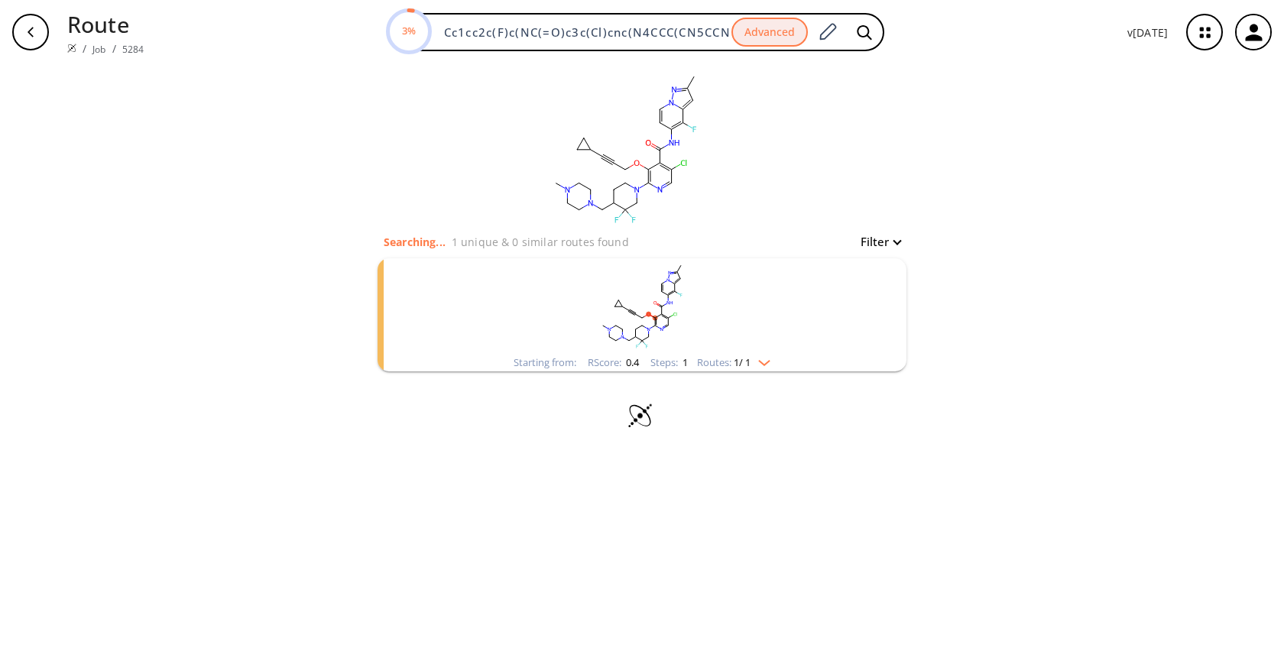
drag, startPoint x: 1076, startPoint y: 250, endPoint x: 875, endPoint y: 287, distance: 204.3
click at [1075, 250] on div "clear Searching... 1 unique & 0 similar routes found Filter Starting from: RSco…" at bounding box center [642, 367] width 1284 height 607
click at [736, 336] on rect "clusters" at bounding box center [641, 306] width 397 height 96
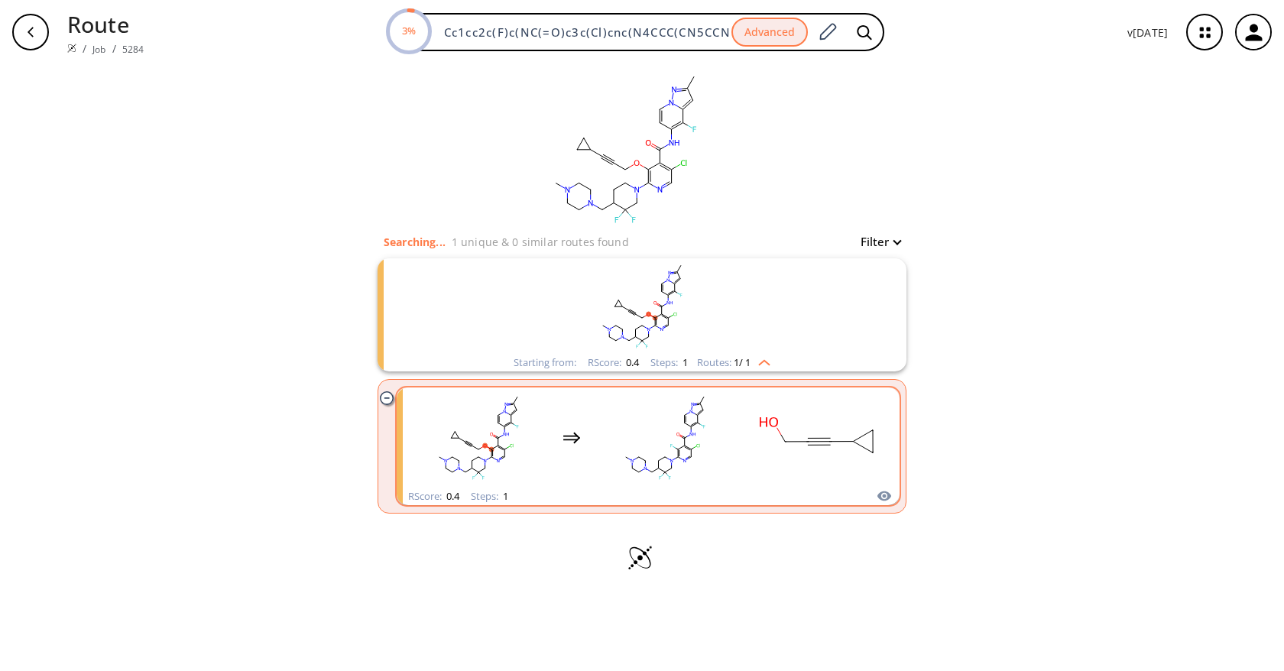
click at [755, 475] on rect "clusters" at bounding box center [818, 438] width 138 height 96
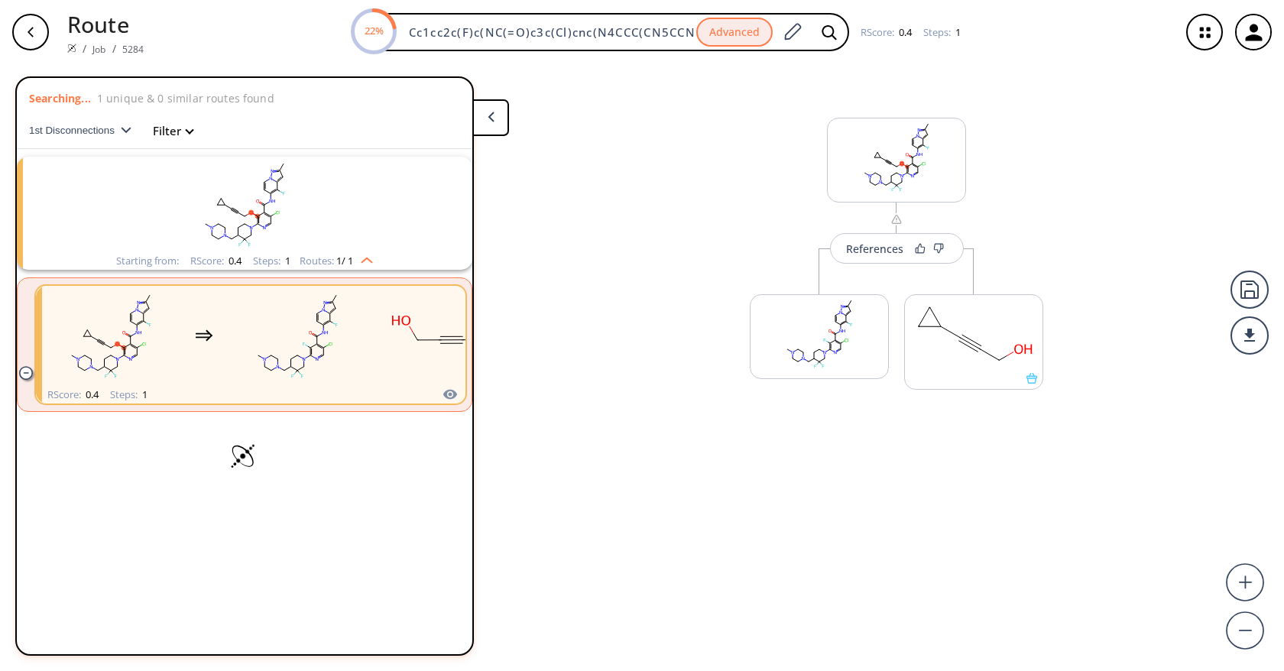
click at [25, 36] on icon "button" at bounding box center [30, 32] width 12 height 12
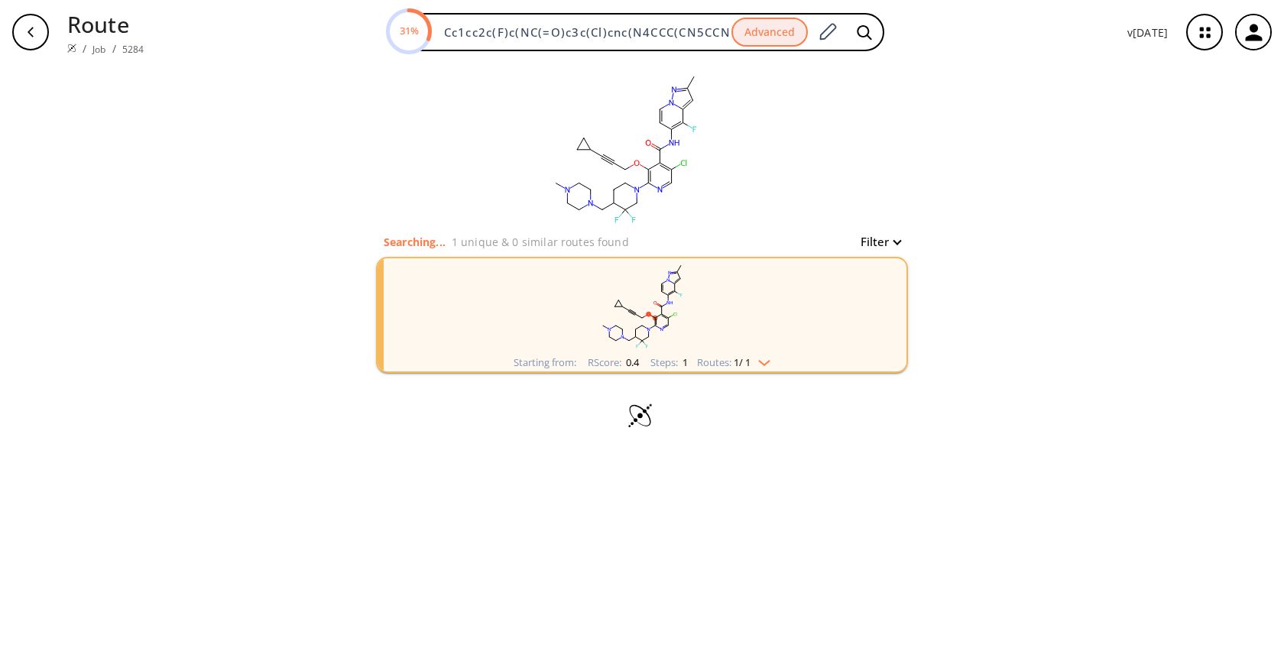
click at [25, 19] on button "button" at bounding box center [30, 32] width 49 height 49
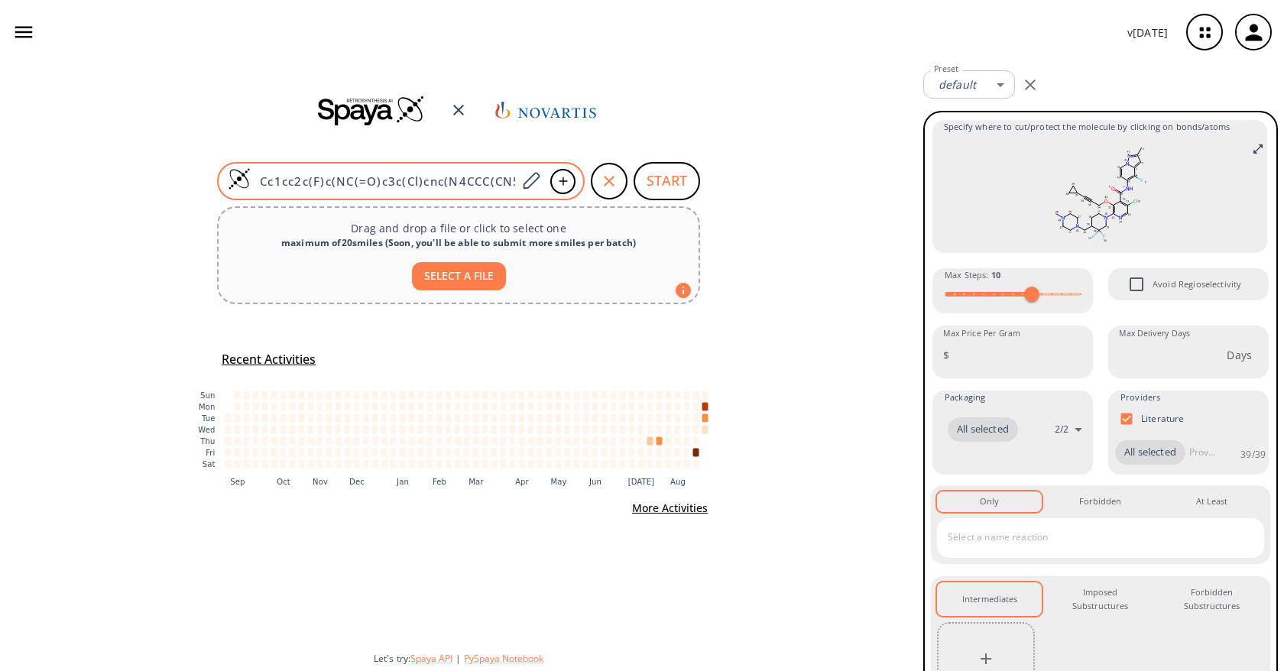
click at [473, 176] on input "Cc1cc2c(F)c(NC(=O)c3c(Cl)cnc(N4CCC(CN5CCN(C)CC5)C(F)(F)C4)c3OCC#CC3CC3)ccn2n1" at bounding box center [384, 180] width 266 height 15
paste input "3CC3(F)F"
type input "Cc1cc2c(F)c(NC(=O)c3c(Cl)cnc(N4CCC(CN5CCN(C)CC5)C(F)(F)C4)c3OCC3CC3(F)F)ccn2n1"
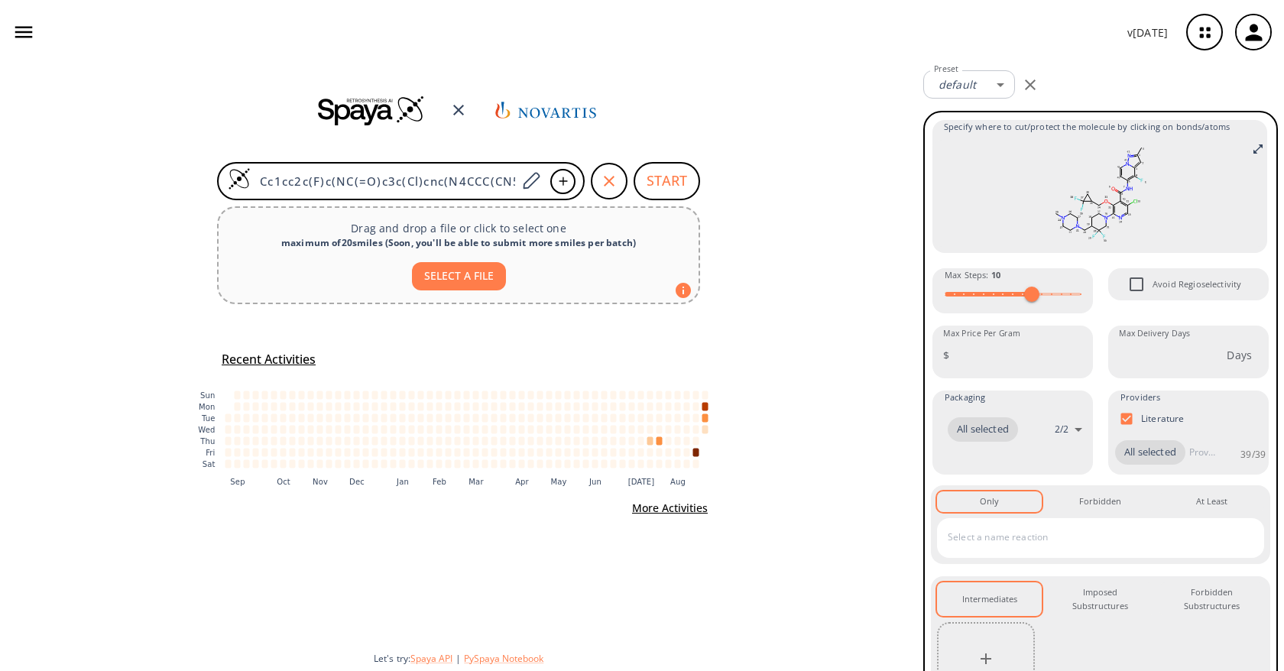
click at [858, 254] on div "Cc1cc2c(F)c(NC(=O)c3c(Cl)cnc(N4CCC(CN5CCN(C)CC5)C(F)(F)C4)c3OCC3CC3(F)F)ccn2n1 …" at bounding box center [458, 367] width 917 height 607
click at [973, 650] on div at bounding box center [986, 658] width 98 height 73
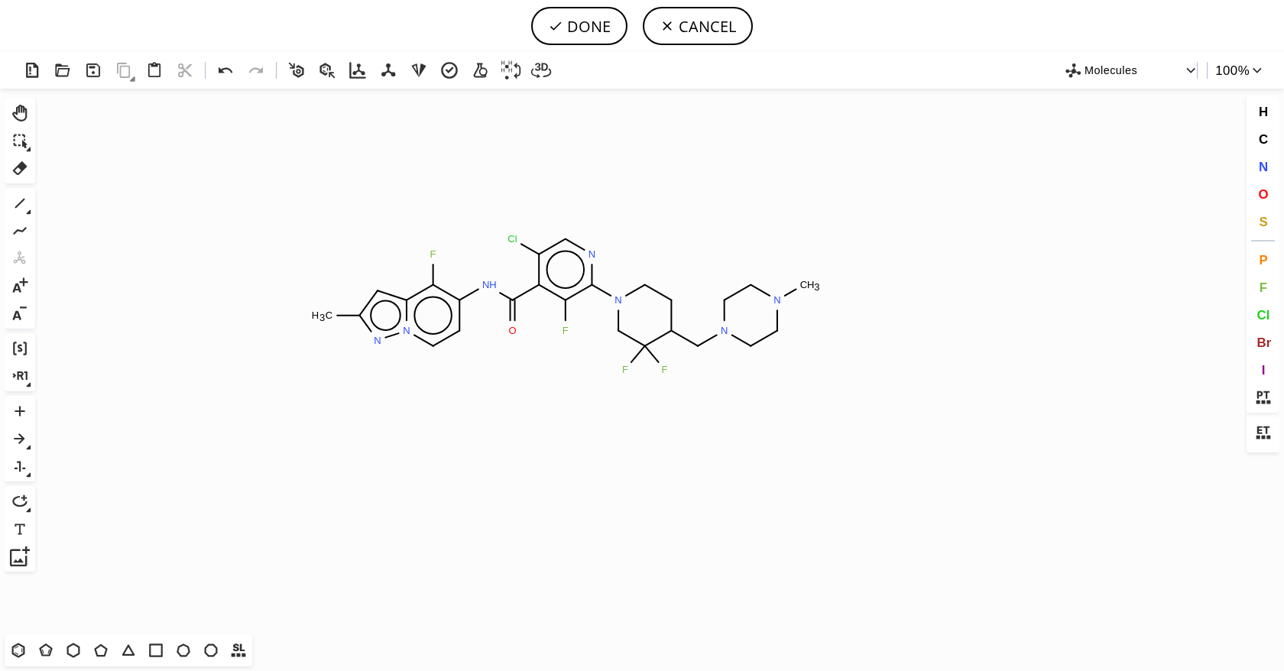
click at [565, 307] on icon "Created with Raphaël 2.3.0 C H 3 F N H O Cl N N N N C H 3 F F F N N" at bounding box center [641, 362] width 1201 height 546
click at [605, 32] on button "DONE" at bounding box center [579, 26] width 96 height 38
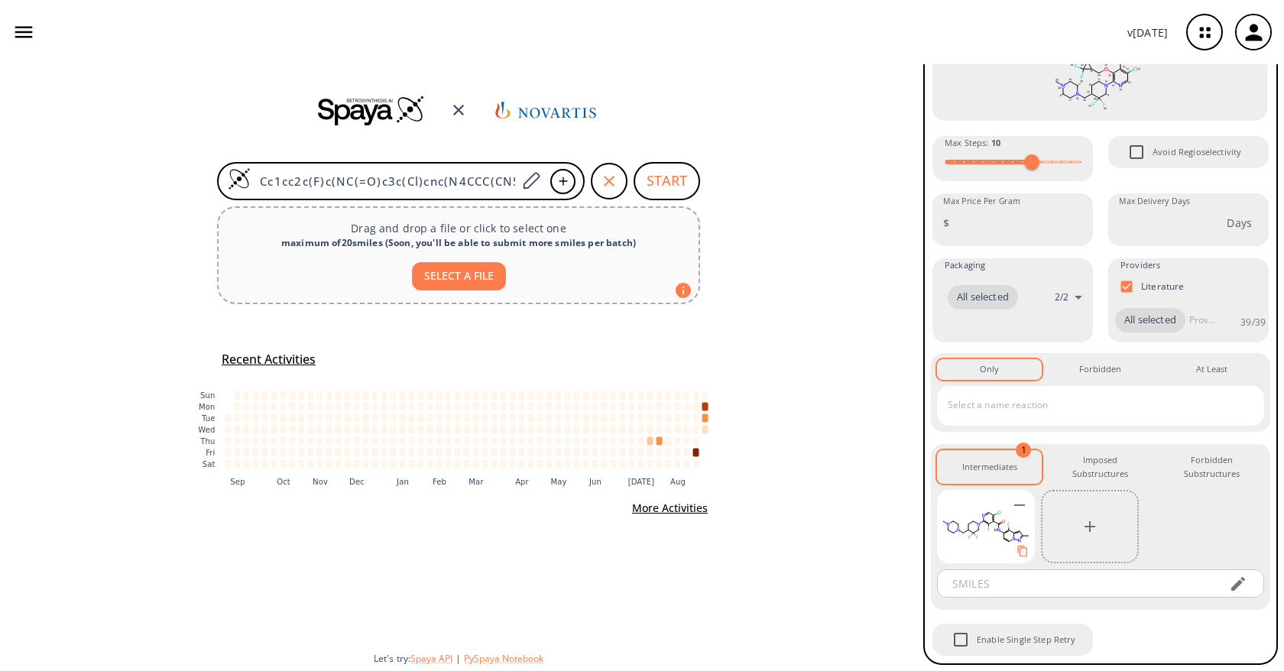
scroll to position [157, 0]
click at [672, 184] on button "START" at bounding box center [666, 181] width 66 height 38
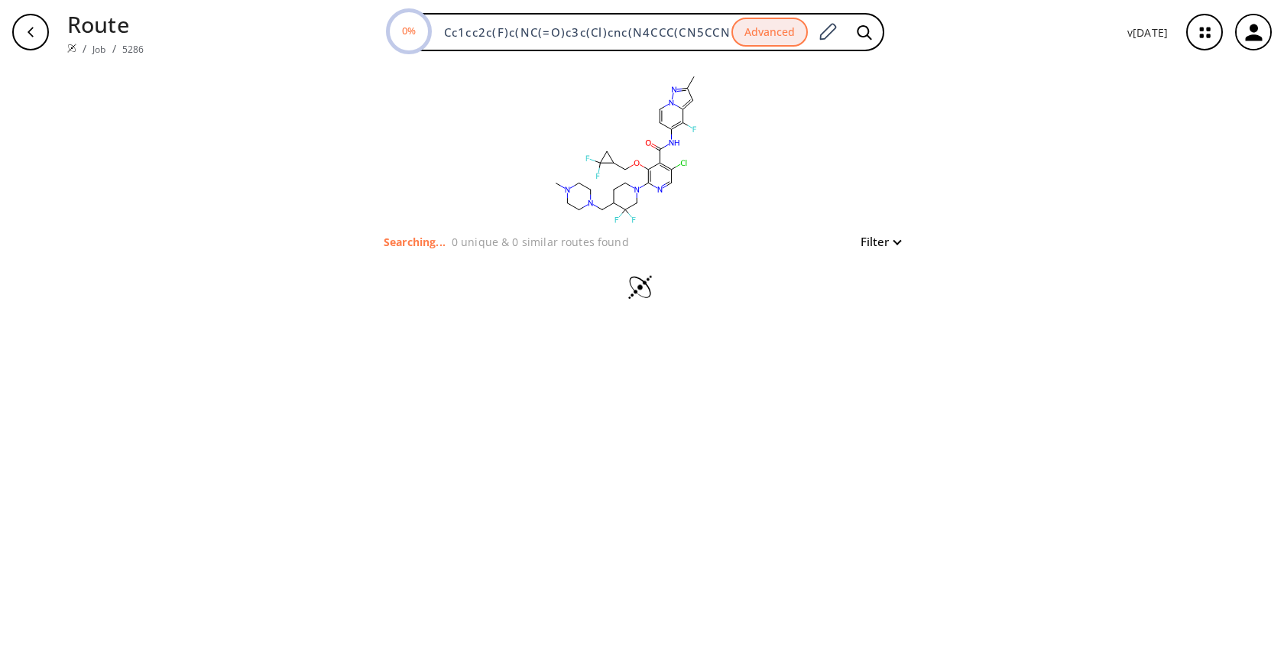
click at [1073, 199] on div "clear Searching... 0 unique & 0 similar routes found Filter" at bounding box center [642, 367] width 1284 height 607
click at [471, 544] on div "clear Searching... 1 unique & 0 similar routes found Filter Starting from: RSco…" at bounding box center [642, 367] width 1284 height 607
click at [996, 222] on div "clear Searching... 1 unique & 0 similar routes found Filter Starting from: RSco…" at bounding box center [642, 367] width 1284 height 607
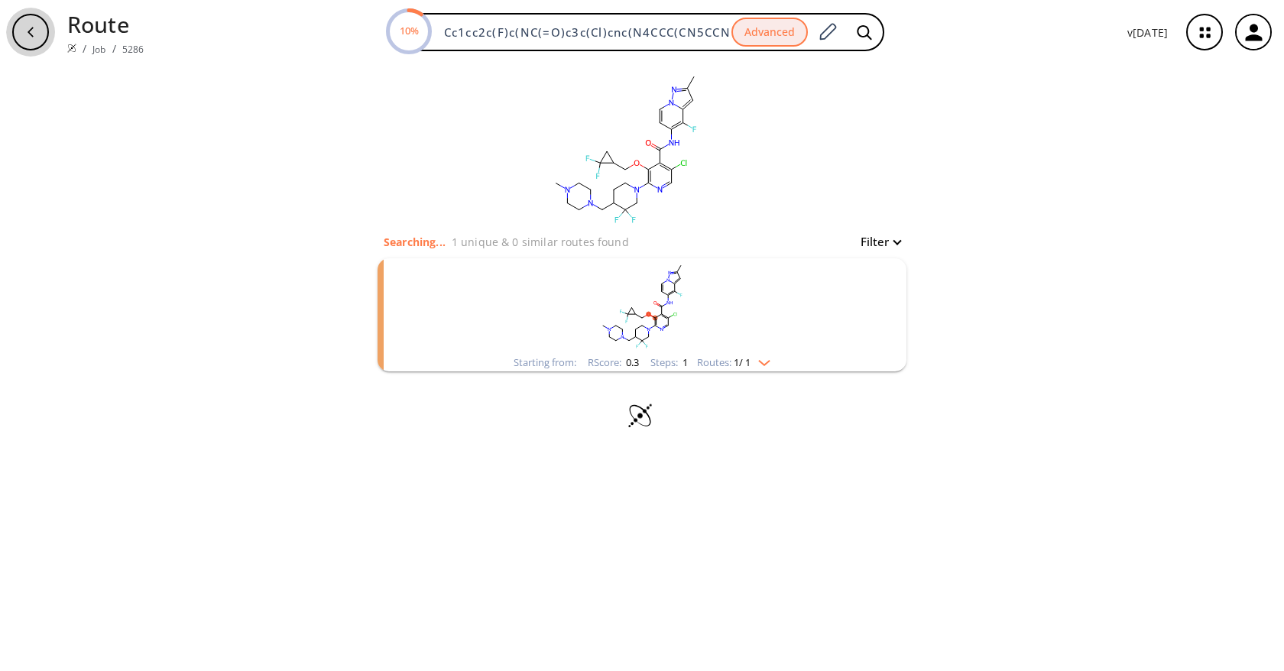
click at [44, 20] on div "button" at bounding box center [30, 32] width 37 height 37
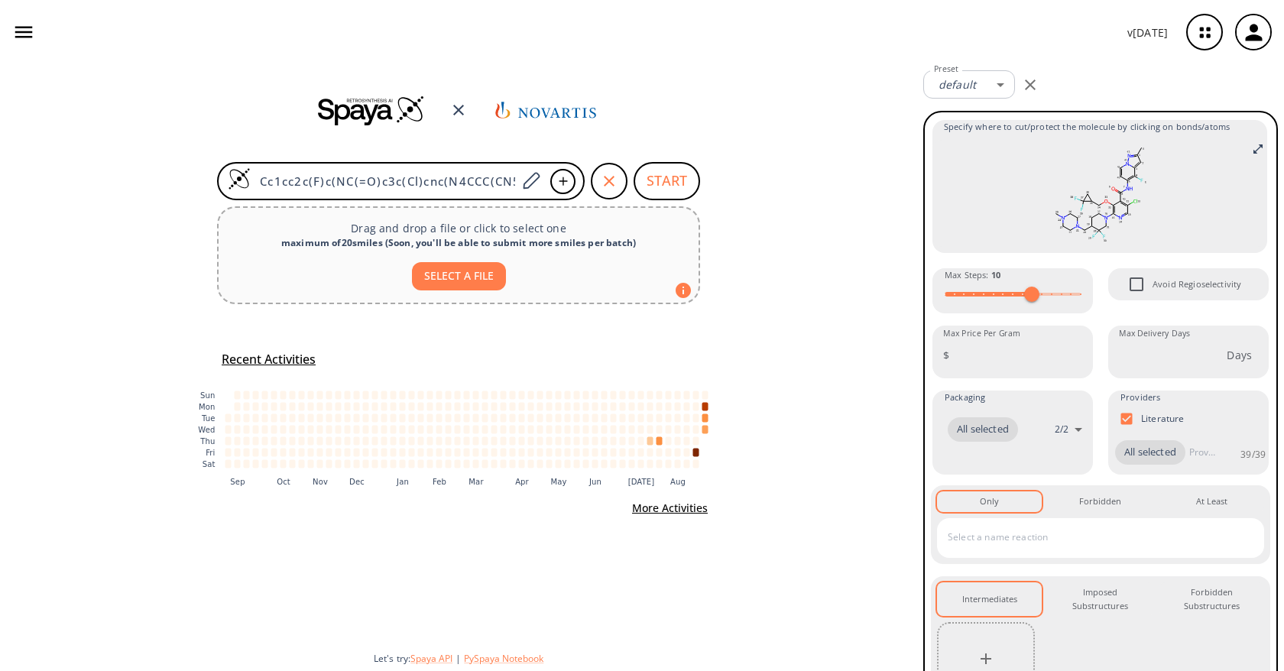
click at [993, 662] on div at bounding box center [986, 658] width 98 height 73
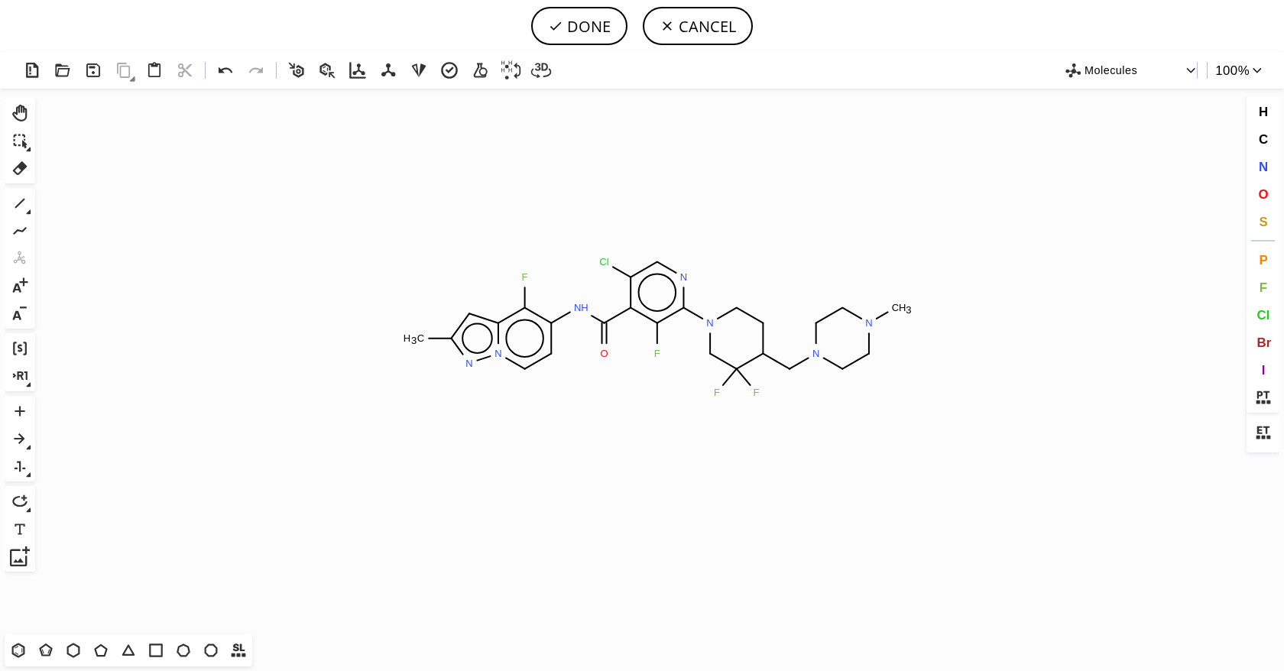
click at [658, 327] on icon "Created with Raphaël 2.3.0 C H 3 F N H O Cl N N N N C H 3 F F F N N" at bounding box center [641, 362] width 1201 height 546
click at [588, 36] on button "DONE" at bounding box center [579, 26] width 96 height 38
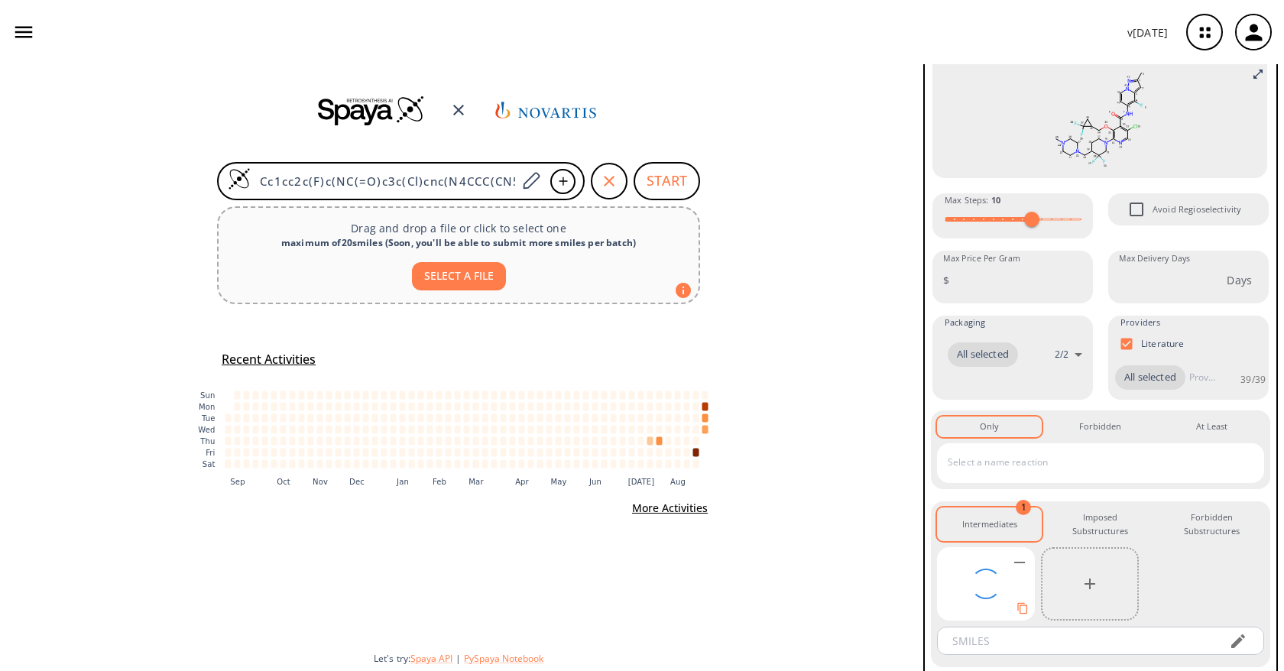
scroll to position [157, 0]
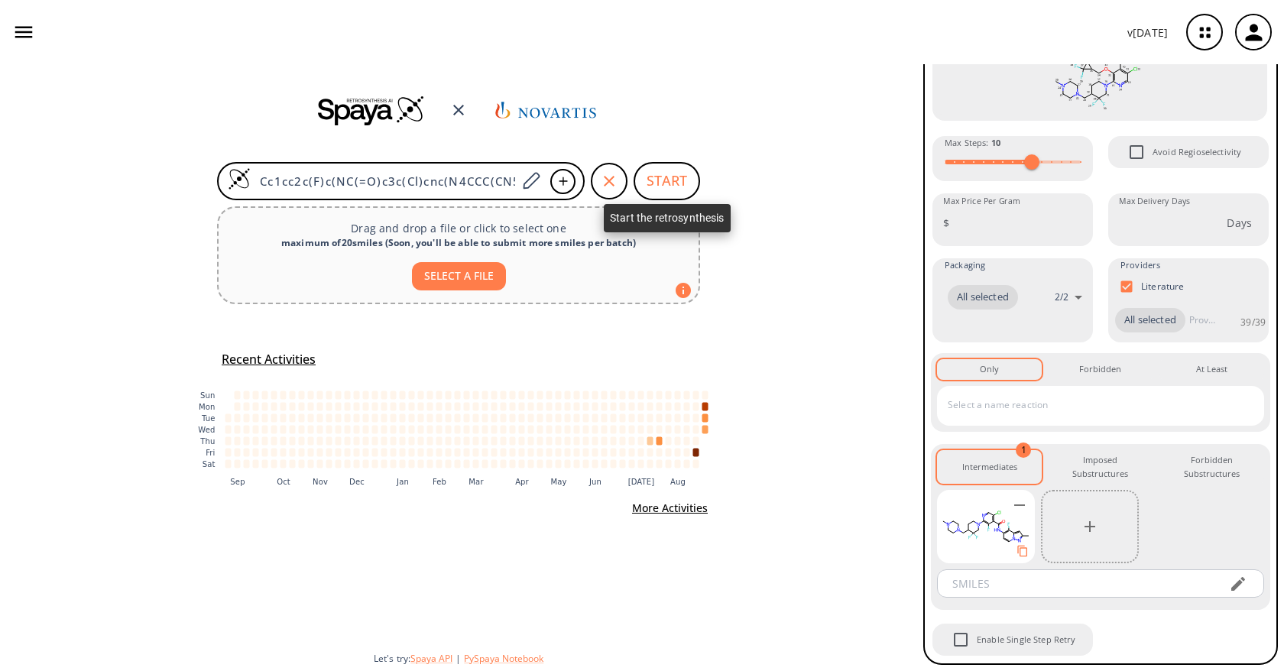
click at [687, 180] on button "START" at bounding box center [666, 181] width 66 height 38
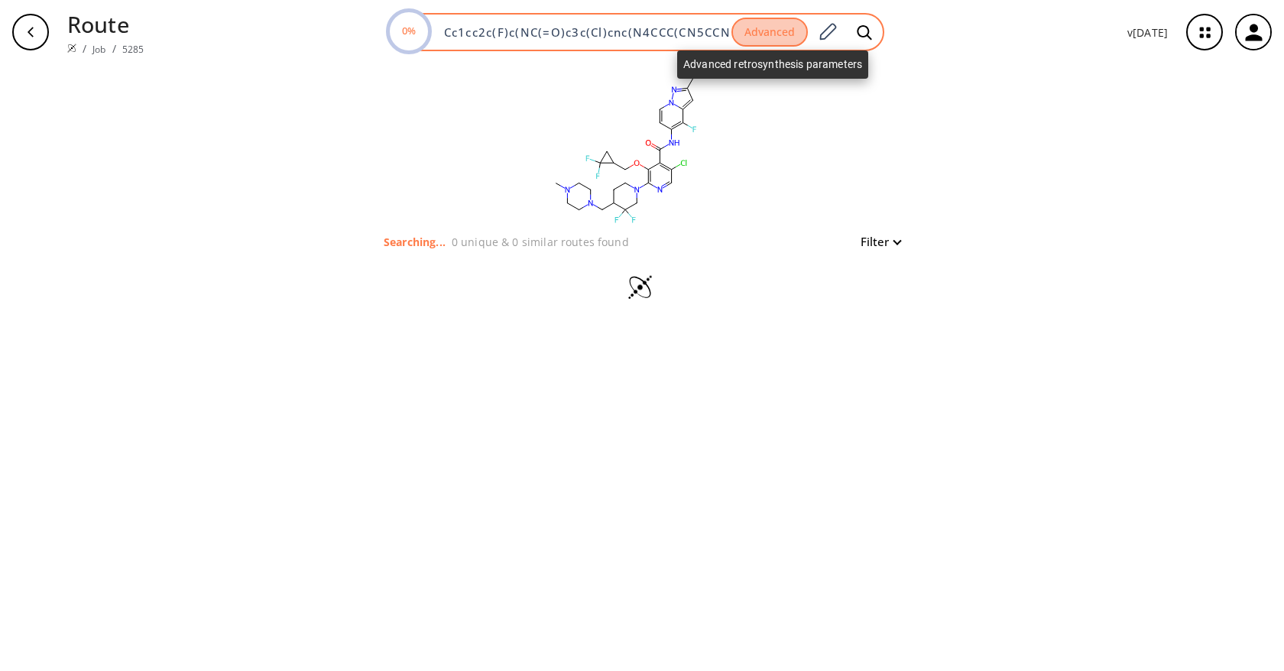
click at [786, 31] on button "Advanced" at bounding box center [769, 33] width 76 height 30
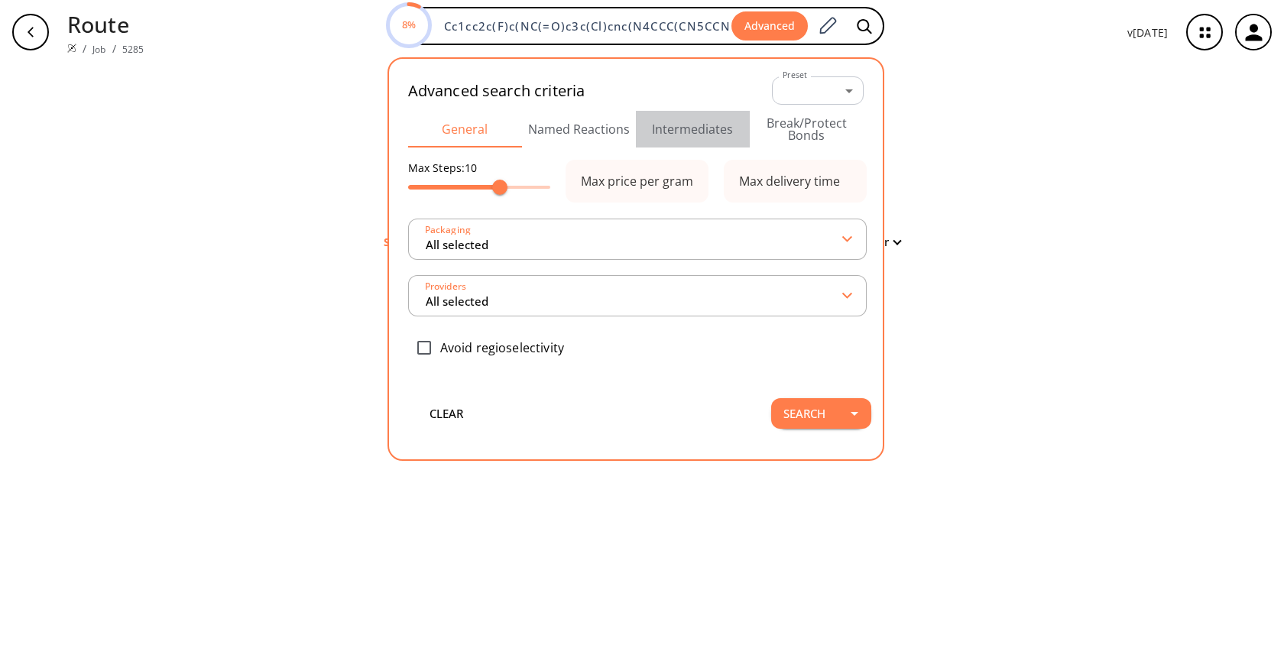
click at [708, 122] on button "Intermediates" at bounding box center [693, 129] width 114 height 37
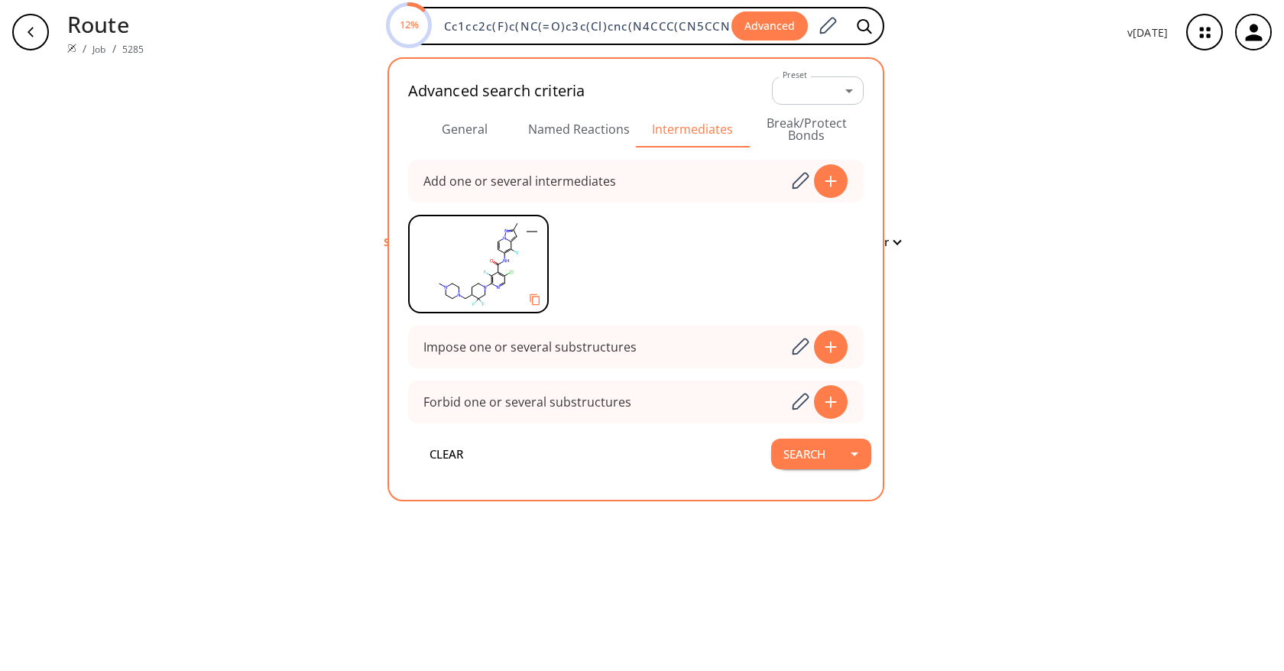
click at [987, 202] on div "clear Searching... 0 unique & 0 similar routes found Filter" at bounding box center [642, 367] width 1284 height 607
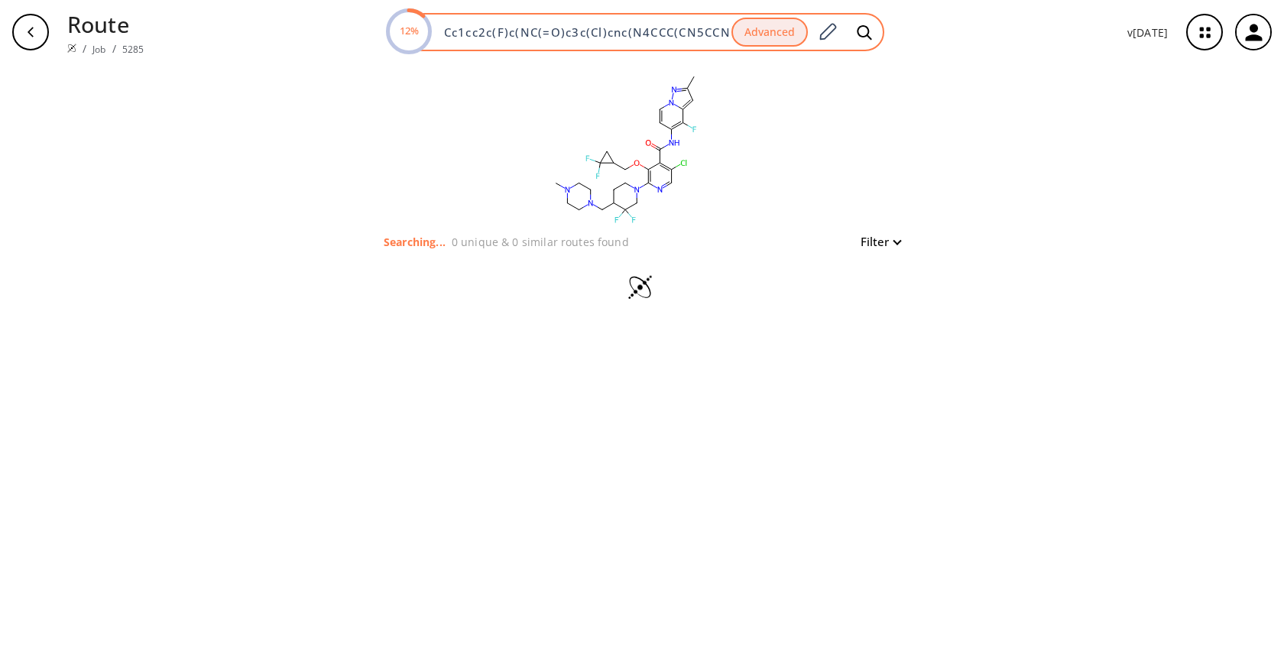
click at [657, 41] on div "12% Cc1cc2c(F)c(NC(=O)c3c(Cl)cnc(N4CCC(CN5CCN(C)CC5)C(F)(F)C4)c3OCC3CC3(F)F)ccn…" at bounding box center [635, 32] width 497 height 38
click at [662, 21] on div "12% Cc1cc2c(F)c(NC(=O)c3c(Cl)cnc(N4CCC(CN5CCN(C)CC5)C(F)(F)C4)c3OCC3CC3(F)F)ccn…" at bounding box center [635, 32] width 497 height 38
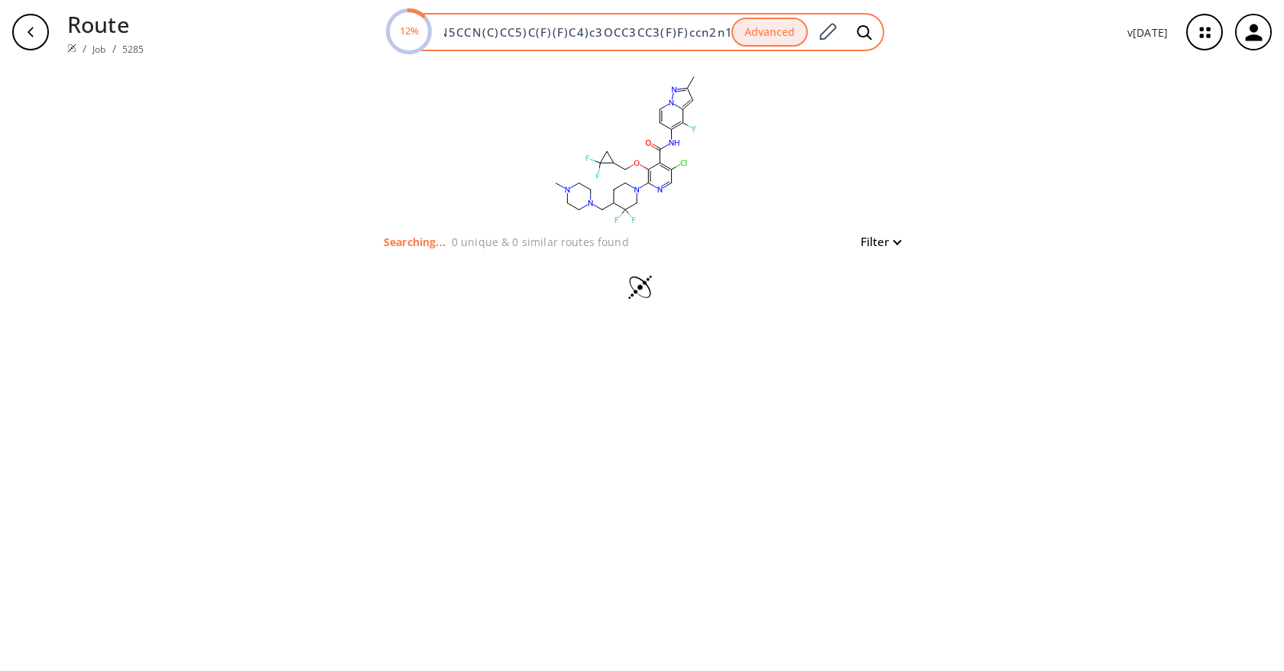
click at [655, 32] on input "Cc1cc2c(F)c(NC(=O)c3c(Cl)cnc(N4CCC(CN5CCN(C)CC5)C(F)(F)C4)c3OCC3CC3(F)F)ccn2n1" at bounding box center [583, 31] width 296 height 15
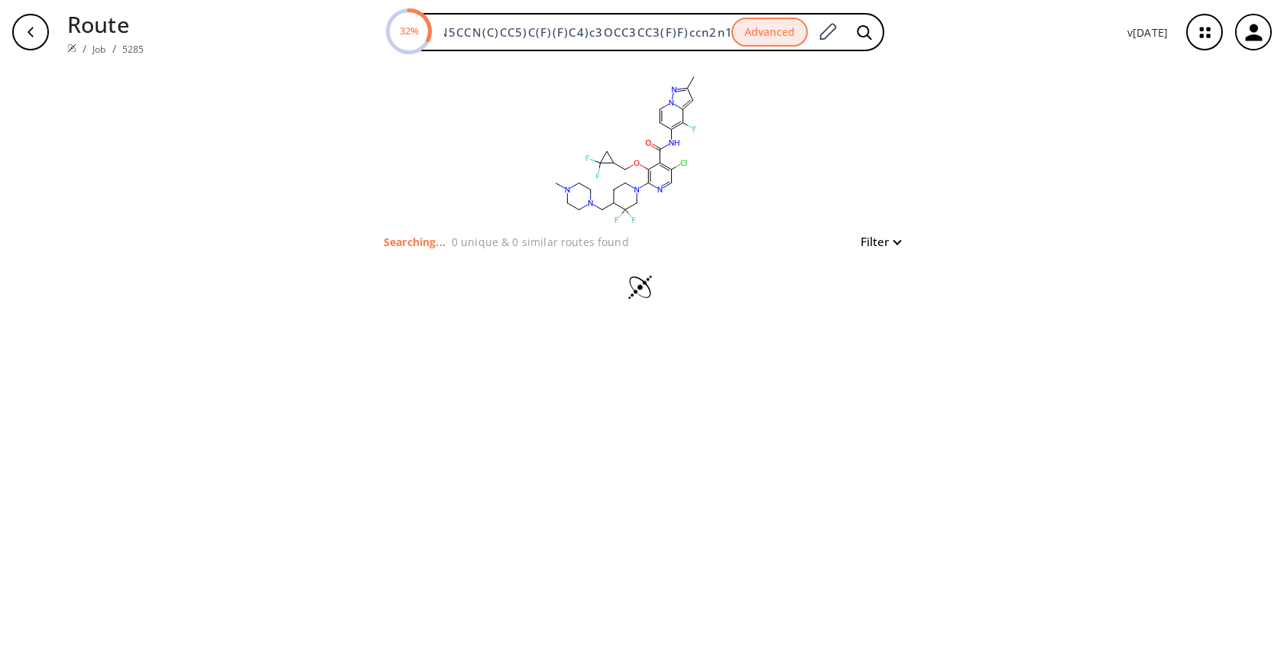
scroll to position [0, 0]
click at [280, 81] on div "clear Searching... 0 unique & 0 similar routes found Filter" at bounding box center [642, 367] width 1284 height 607
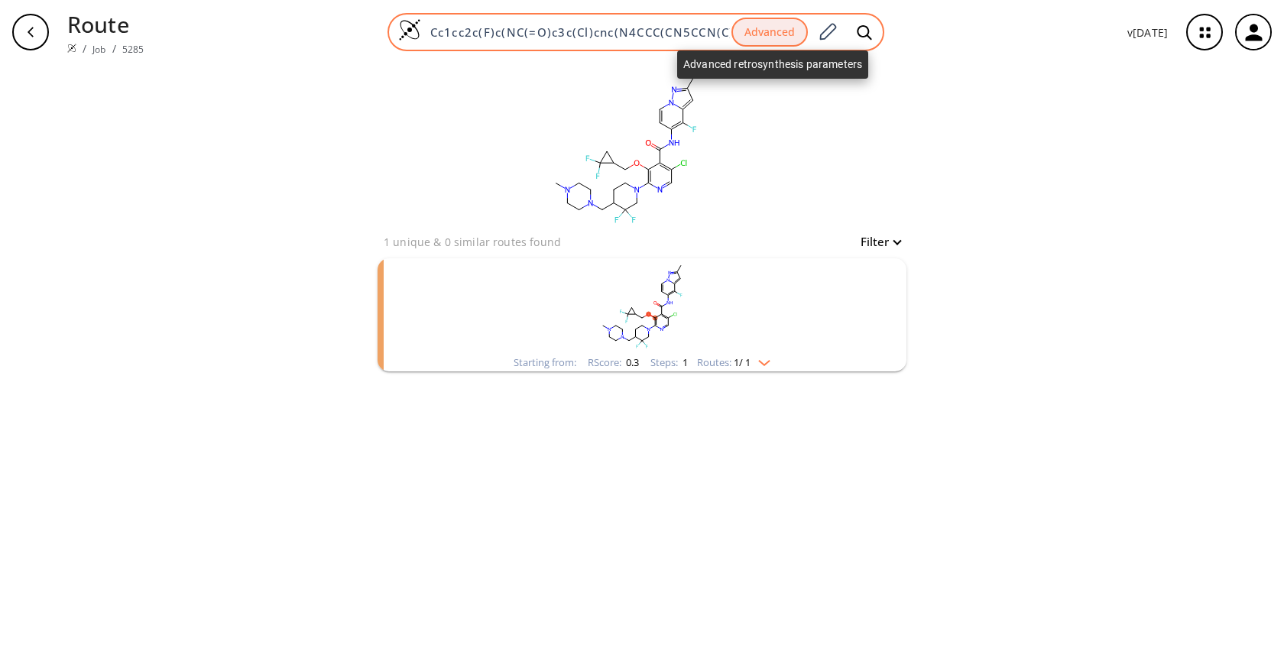
click at [769, 44] on button "Advanced" at bounding box center [769, 33] width 76 height 30
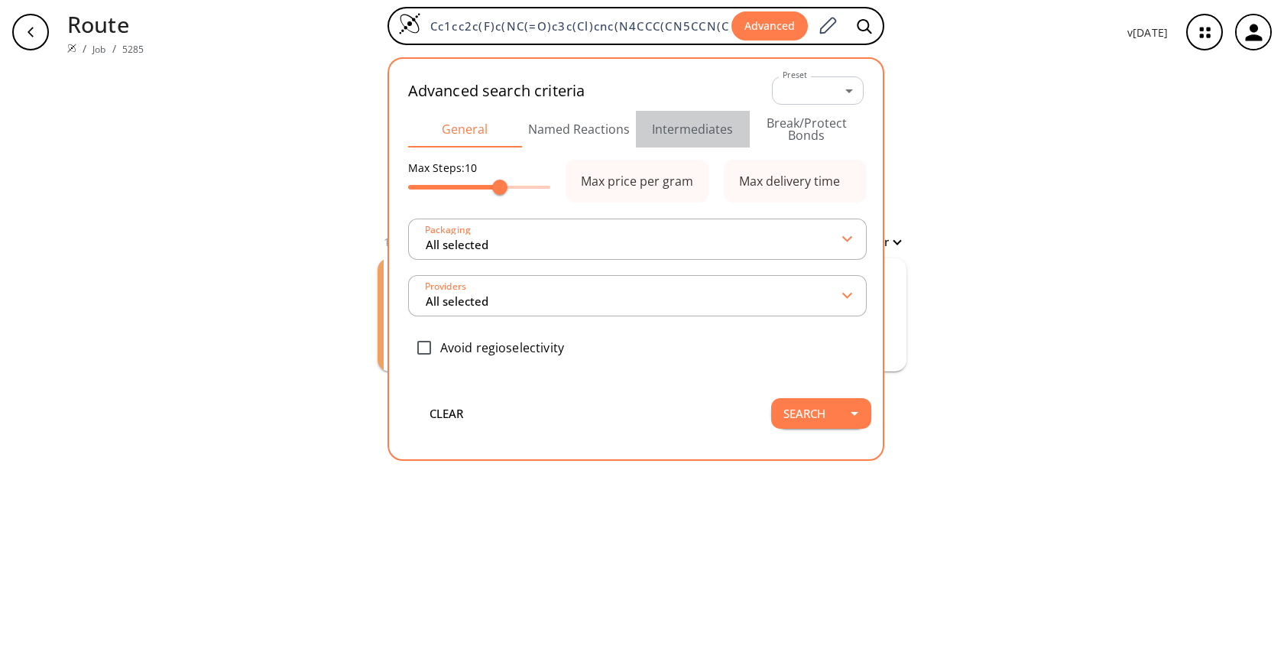
click at [724, 128] on button "Intermediates" at bounding box center [693, 129] width 114 height 37
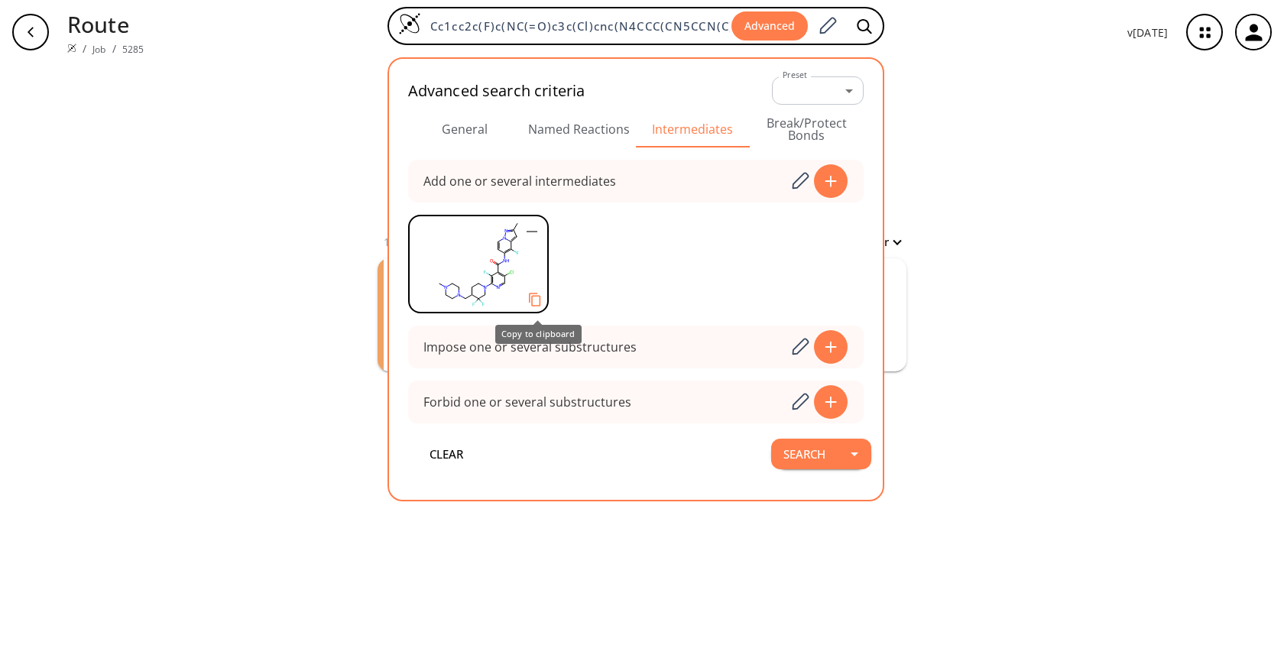
click at [539, 301] on icon "Copy to clipboard" at bounding box center [534, 300] width 15 height 15
click at [309, 255] on div "clear 1 unique & 0 similar routes found Filter Starting from: RScore : 0.3 Step…" at bounding box center [642, 367] width 1284 height 607
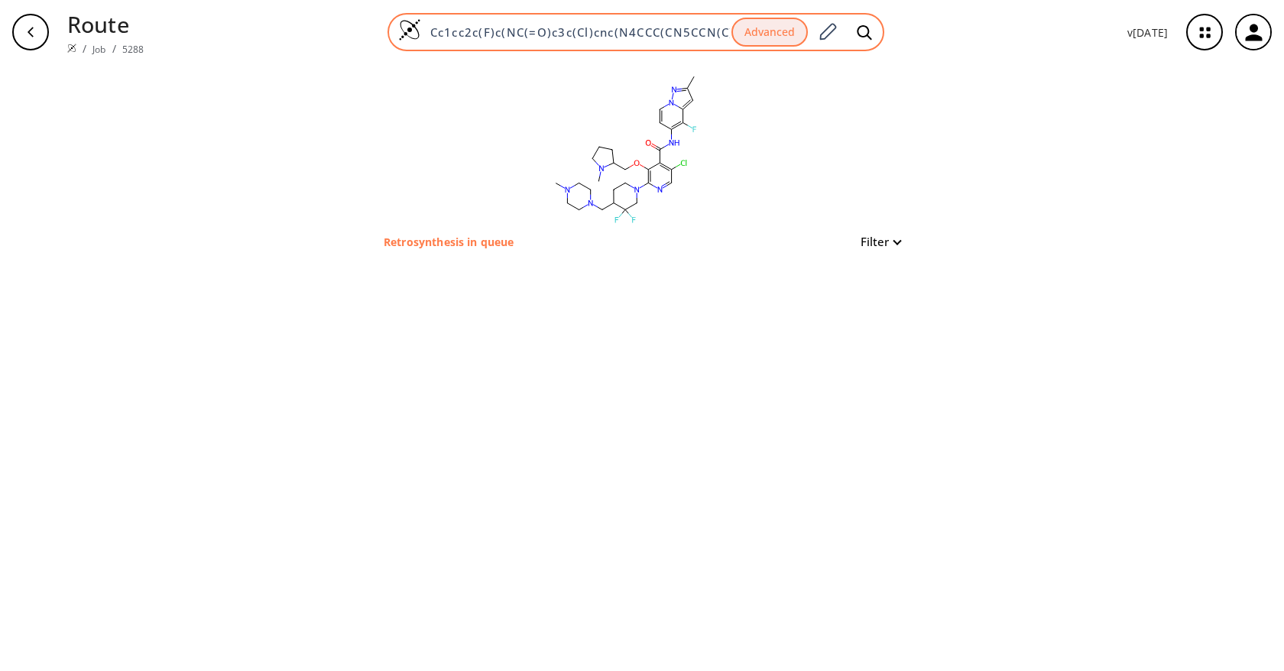
click at [666, 31] on input "Cc1cc2c(F)c(NC(=O)c3c(Cl)cnc(N4CCC(CN5CCN(C)CC5)C(F)(F)C4)c3OCC3CCCN3C)ccn2n1" at bounding box center [576, 31] width 310 height 15
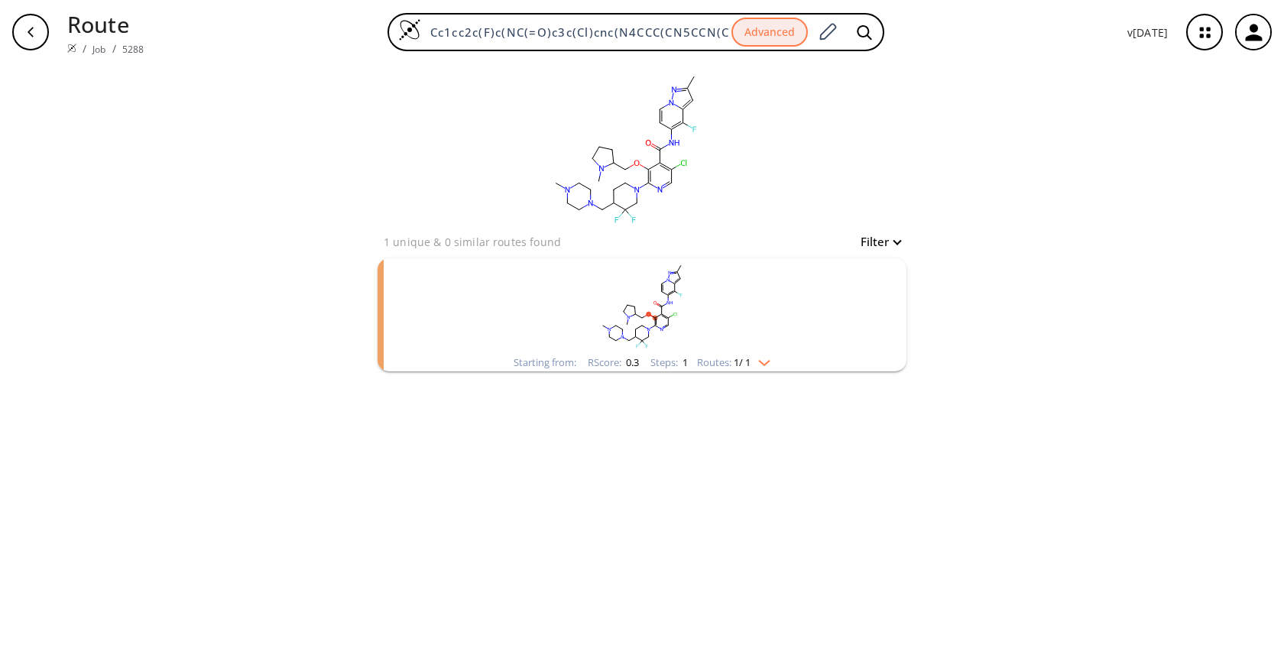
click at [313, 118] on div "clear 1 unique & 0 similar routes found Filter Starting from: RScore : 0.3 Step…" at bounding box center [642, 367] width 1284 height 607
click at [238, 269] on div "clear 1 unique & 0 similar routes found Filter Starting from: RScore : 0.3 Step…" at bounding box center [642, 367] width 1284 height 607
